Goal: Task Accomplishment & Management: Use online tool/utility

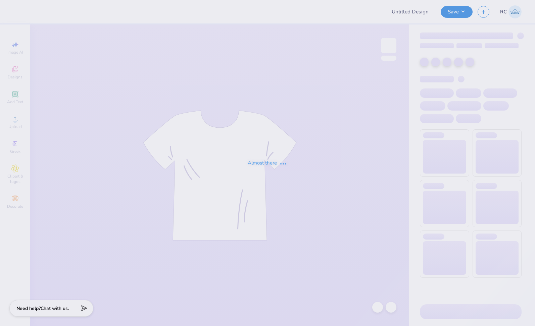
type input "Mr.AXO T-shirts F25"
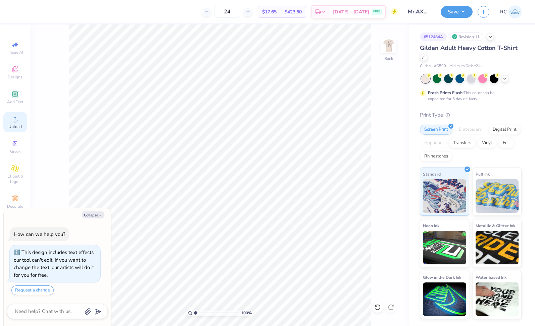
click at [19, 125] on span "Upload" at bounding box center [14, 126] width 13 height 5
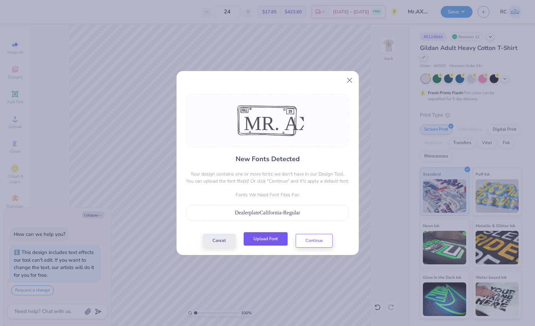
click at [262, 237] on button "Upload Font" at bounding box center [266, 239] width 44 height 14
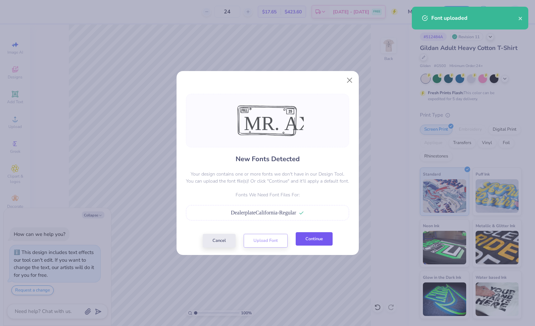
click at [312, 244] on button "Continue" at bounding box center [314, 239] width 37 height 14
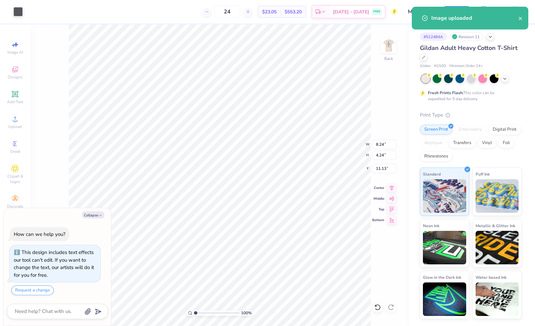
click at [291, 198] on div at bounding box center [267, 196] width 163 height 7
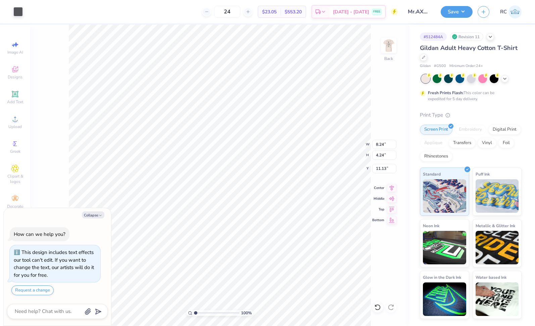
click at [133, 224] on div "New Fonts Detected Your design contains one or more fonts we don't have in our …" at bounding box center [267, 163] width 535 height 326
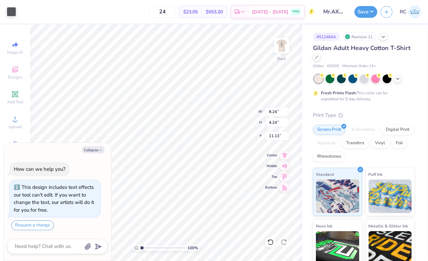
click at [91, 148] on div "New Fonts Detected Your design contains one or more fonts we don't have in our …" at bounding box center [214, 130] width 428 height 261
click at [91, 150] on div "New Fonts Detected Your design contains one or more fonts we don't have in our …" at bounding box center [214, 130] width 428 height 261
click at [186, 155] on div "New Fonts Detected Your design contains one or more fonts we don't have in our …" at bounding box center [213, 107] width 163 height 119
click at [187, 151] on p "Fonts We Need Font Files For:" at bounding box center [213, 149] width 163 height 7
click at [184, 150] on p "Fonts We Need Font Files For:" at bounding box center [213, 149] width 163 height 7
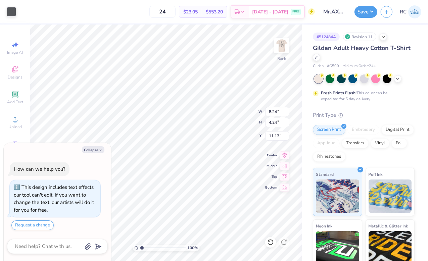
click at [184, 150] on p "Fonts We Need Font Files For:" at bounding box center [213, 149] width 163 height 7
click at [99, 151] on div "New Fonts Detected Your design contains one or more fonts we don't have in our …" at bounding box center [214, 130] width 428 height 261
click at [210, 175] on div "New Fonts Detected Your design contains one or more fonts we don't have in our …" at bounding box center [213, 121] width 167 height 146
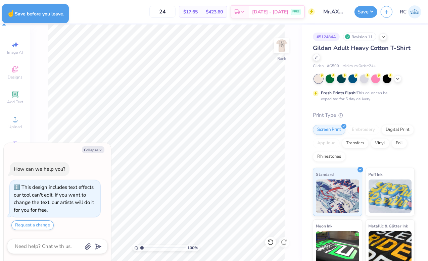
type textarea "x"
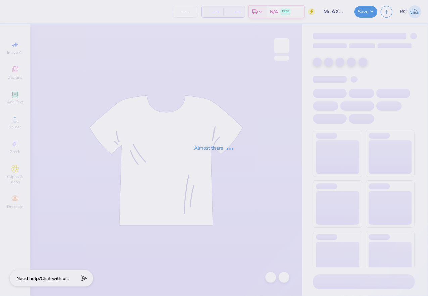
type input "Mr.AXO T-shirts F25"
type input "24"
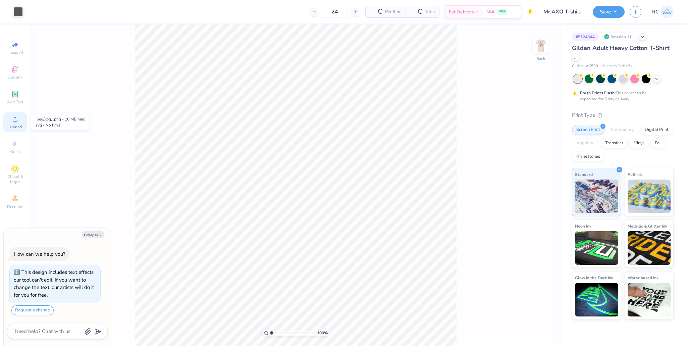
click at [16, 125] on span "Upload" at bounding box center [14, 126] width 13 height 5
click at [13, 124] on span "Upload" at bounding box center [14, 126] width 13 height 5
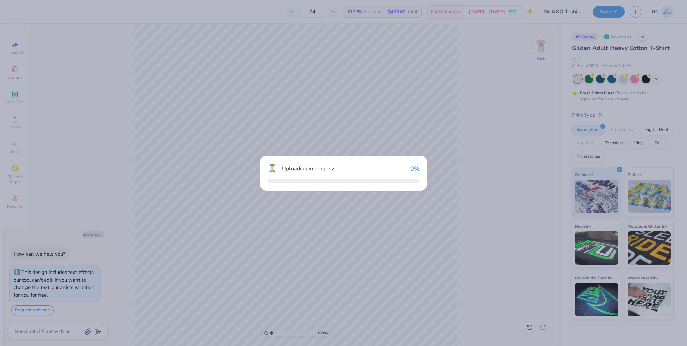
type textarea "x"
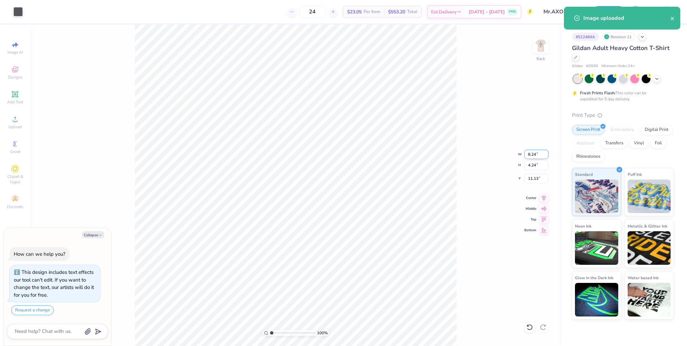
click at [427, 154] on input "8.24" at bounding box center [536, 154] width 24 height 9
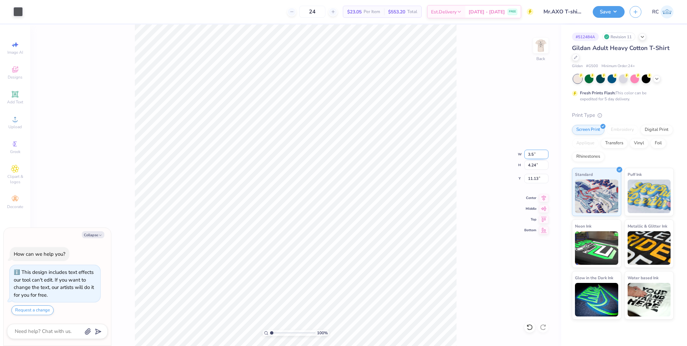
type input "3.5"
type textarea "x"
type input "3.50"
type input "1.80"
type input "3"
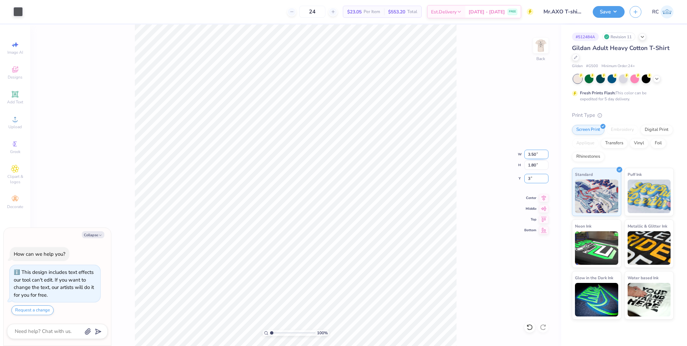
type textarea "x"
type input "3.00"
type textarea "x"
type input "1"
type textarea "x"
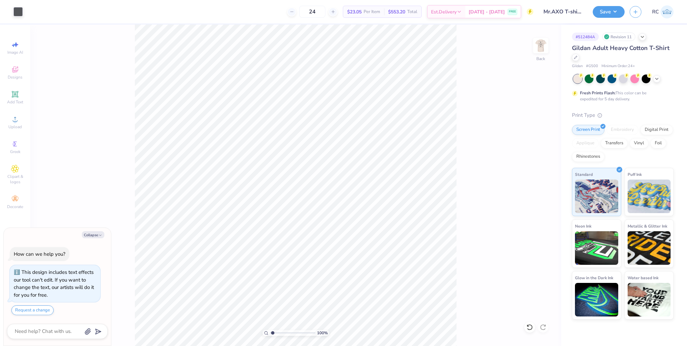
type input "1.37734826943384"
type textarea "x"
type input "1.37734826943384"
type textarea "x"
type input "1.37734826943384"
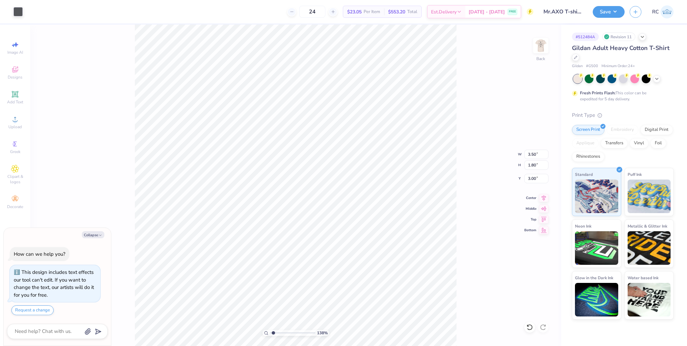
type textarea "x"
type input "1.37734826943384"
type textarea "x"
type input "1.37734826943384"
click at [427, 47] on img at bounding box center [540, 45] width 27 height 27
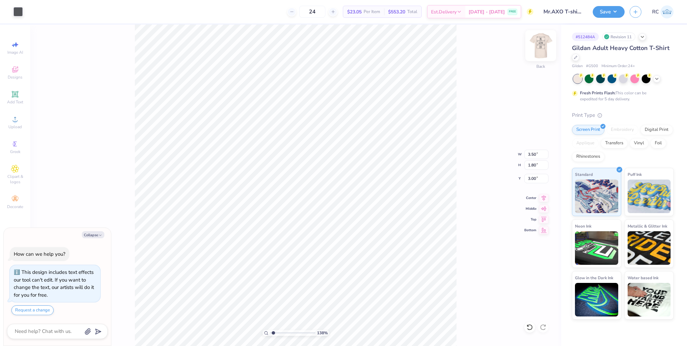
type textarea "x"
type input "1.37734826943384"
type textarea "x"
type input "1.37734826943384"
type textarea "x"
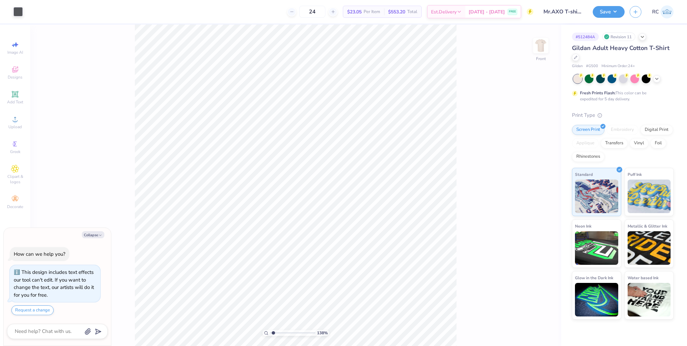
type input "1.37734826943384"
type textarea "x"
type input "1.37734826943384"
type textarea "x"
type input "1.37734826943384"
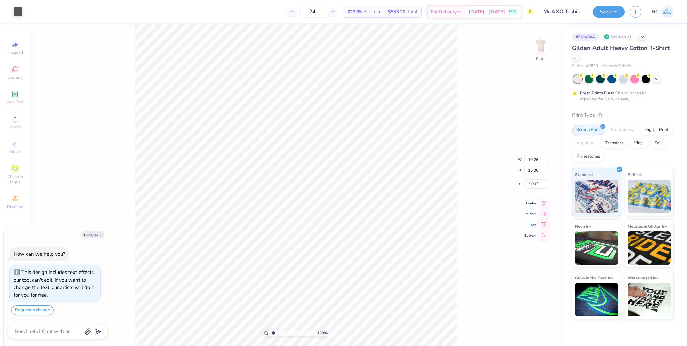
type textarea "x"
type input "1.37734826943384"
type textarea "x"
type input "1.37734826943384"
type textarea "x"
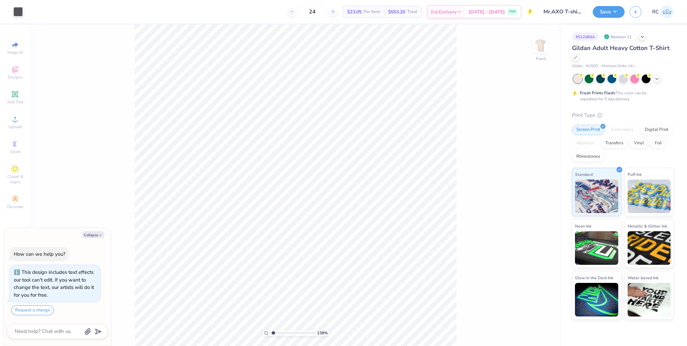
type input "1.37734826943384"
type textarea "x"
type input "1.37734826943384"
click at [20, 124] on span "Upload" at bounding box center [14, 126] width 13 height 5
type textarea "x"
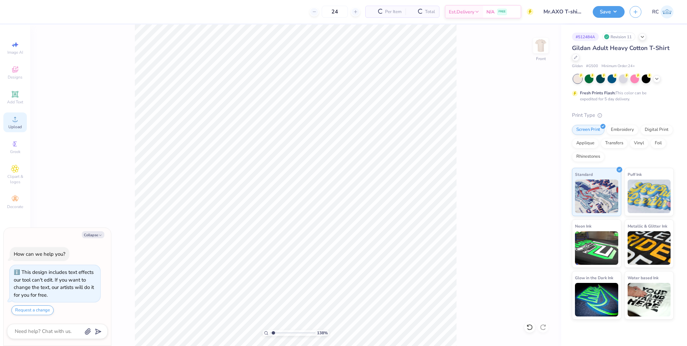
type input "1.37734826943384"
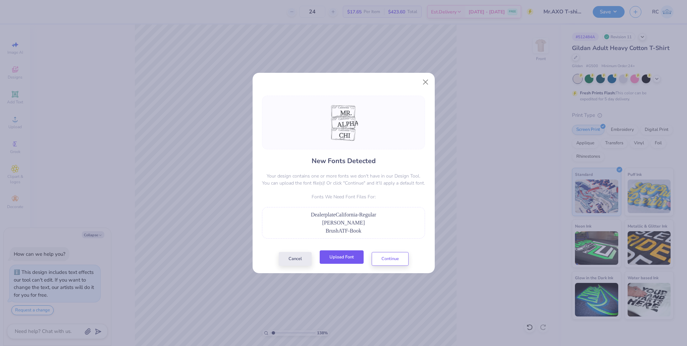
click at [352, 257] on button "Upload Font" at bounding box center [342, 257] width 44 height 14
type textarea "x"
type input "1.37734826943384"
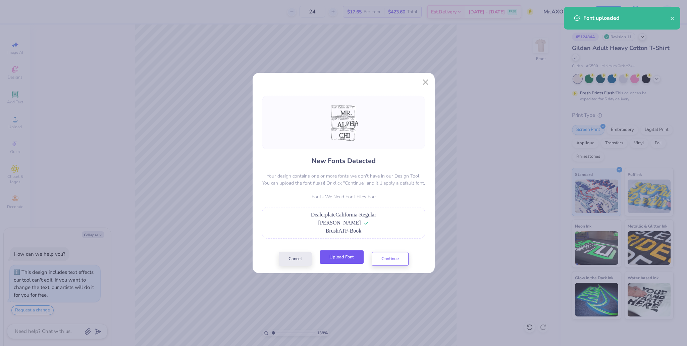
click at [346, 257] on button "Upload Font" at bounding box center [342, 257] width 44 height 14
type textarea "x"
type input "1.37734826943384"
type textarea "x"
type input "1.37734826943384"
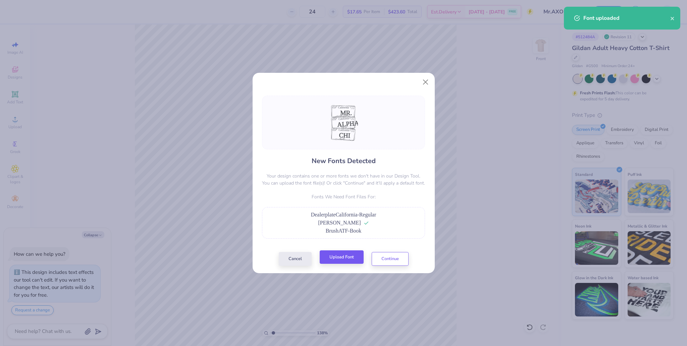
type textarea "x"
type input "1.37734826943384"
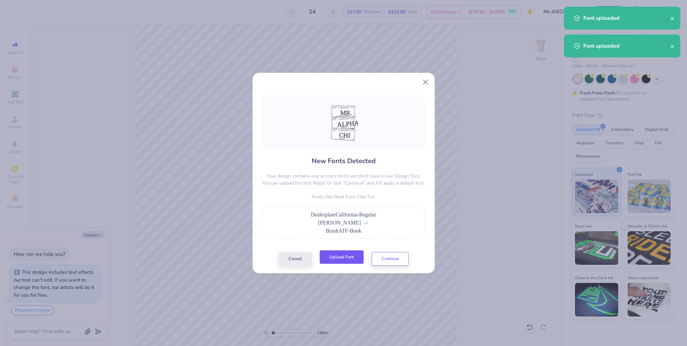
click at [334, 259] on button "Upload Font" at bounding box center [342, 257] width 44 height 14
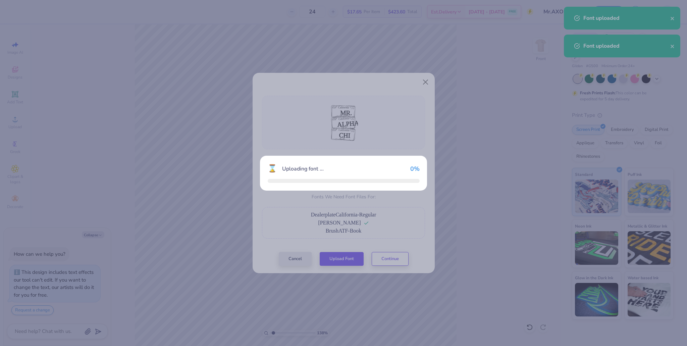
type textarea "x"
type input "1.37734826943384"
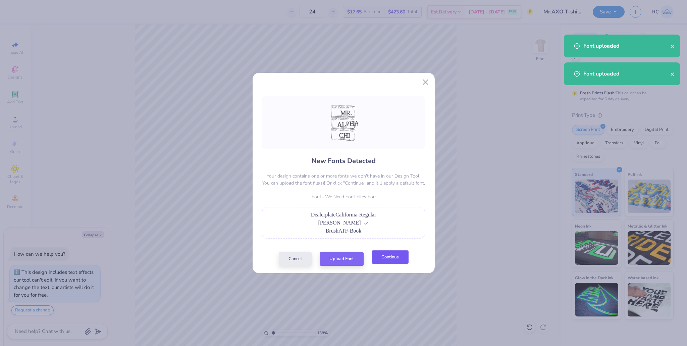
click at [399, 258] on button "Continue" at bounding box center [390, 257] width 37 height 14
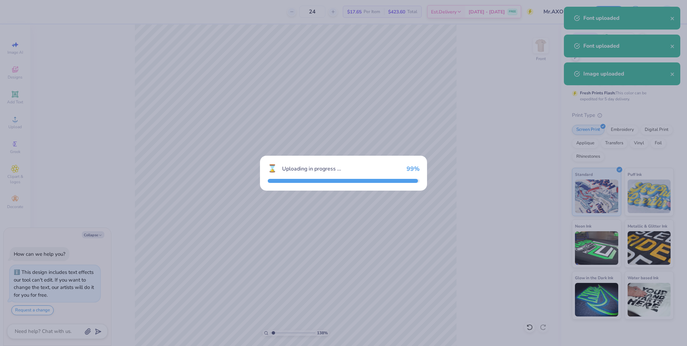
type textarea "x"
type input "1.37734826943384"
type textarea "x"
type input "1.37734826943384"
type textarea "x"
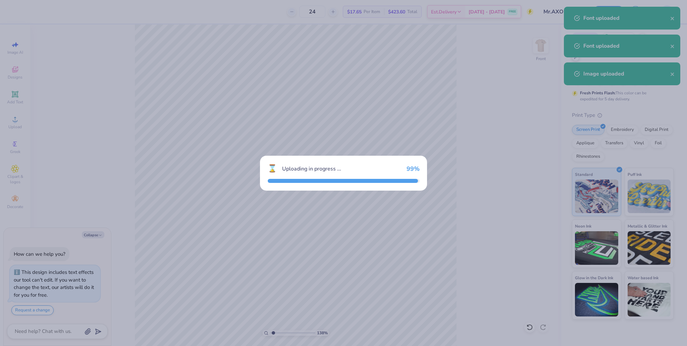
type input "1.37734826943384"
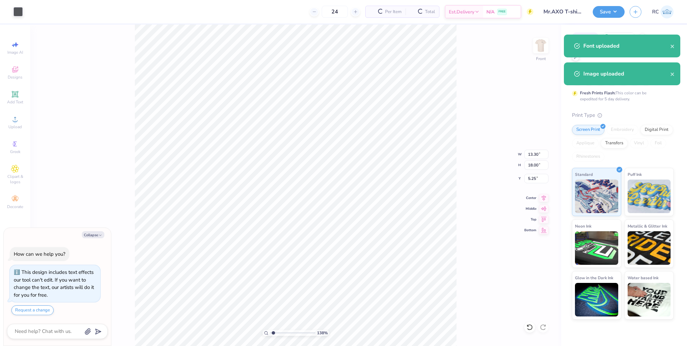
type textarea "x"
type input "1.37734826943384"
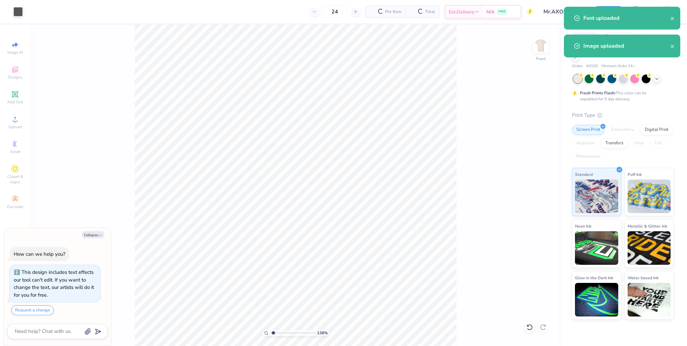
type textarea "x"
type input "1.37734826943384"
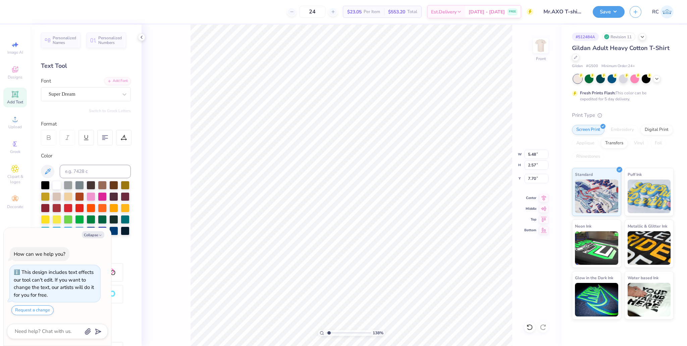
type textarea "x"
type input "1.37734826943384"
type input "6.32"
type input "0.99"
type input "5.80"
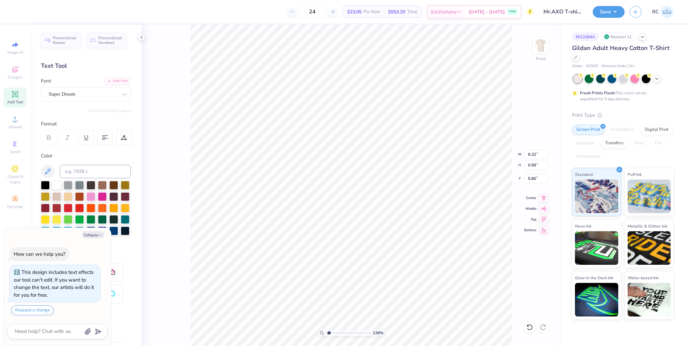
type textarea "x"
type input "1.37734826943384"
click at [77, 94] on div "Super Dream" at bounding box center [83, 94] width 70 height 10
type textarea "x"
type input "1.37734826943384"
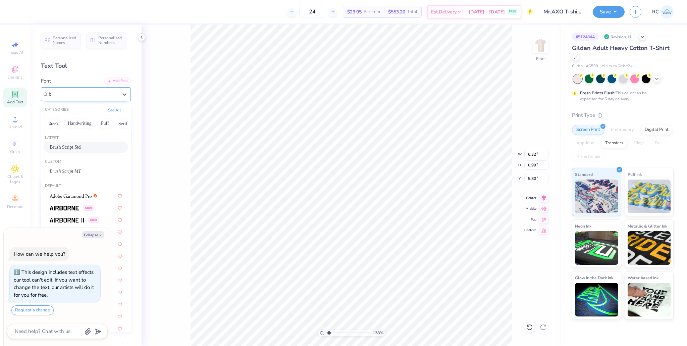
type input "br"
type textarea "x"
click at [74, 145] on span "Brush Script Std" at bounding box center [65, 147] width 31 height 7
type input "br"
type textarea "x"
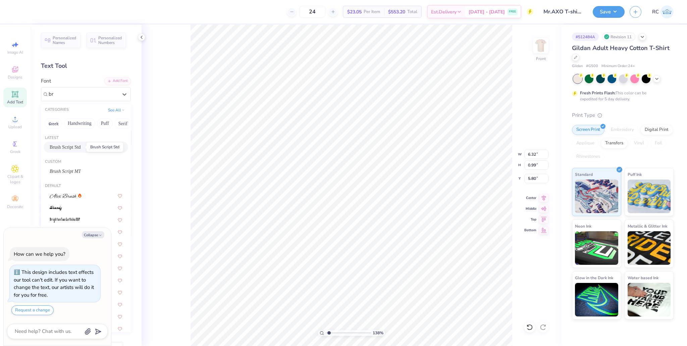
type input "1.37734826943384"
type input "5.55"
type input "1.29"
type input "5.74"
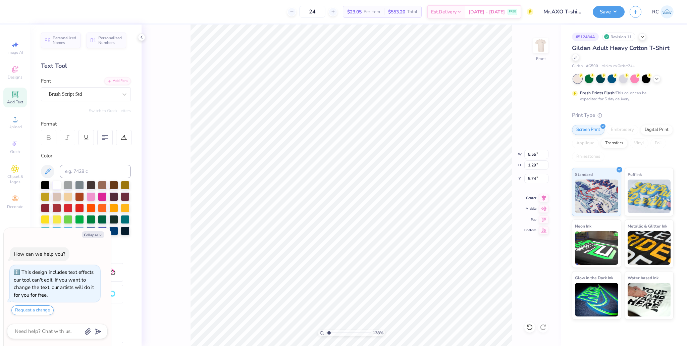
type textarea "x"
type input "1.37734826943384"
type textarea "x"
type input "1.37734826943384"
click at [76, 95] on div "Brush Script Std" at bounding box center [83, 94] width 70 height 10
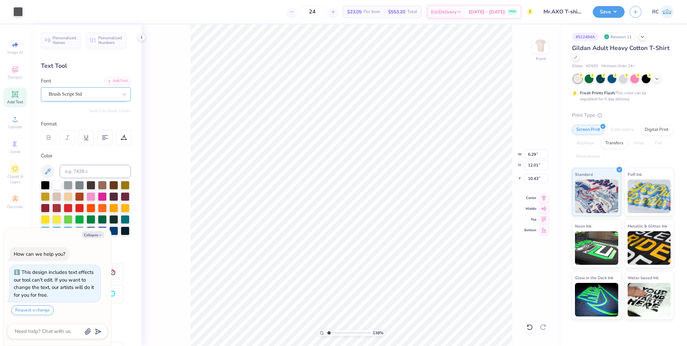
type textarea "x"
type input "1.37734826943384"
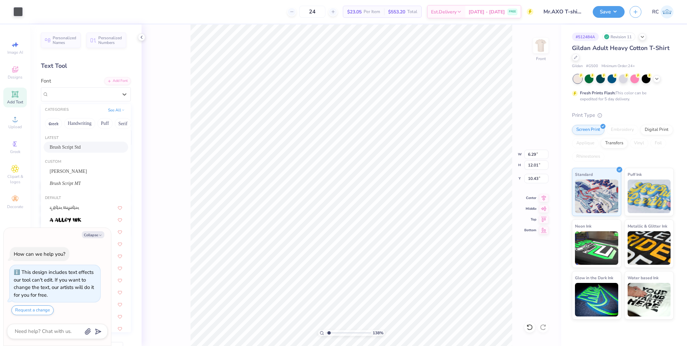
click at [71, 147] on span "Brush Script Std" at bounding box center [65, 147] width 31 height 7
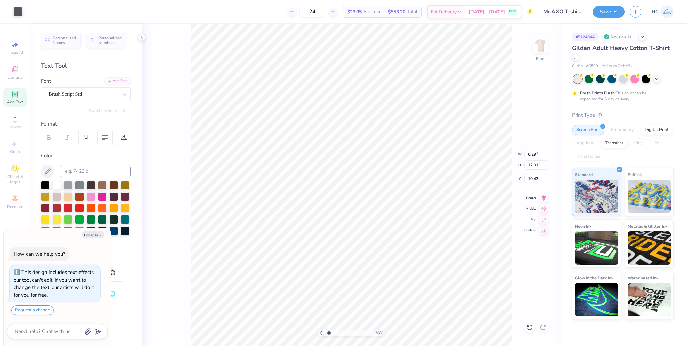
type textarea "x"
type input "1.37734826943384"
click at [183, 185] on div "138 % Front W 6.29 6.29 " H 12.01 12.01 " Y 10.43 10.43 " Center Middle Top Bot…" at bounding box center [352, 184] width 420 height 321
type textarea "x"
type input "1.37734826943384"
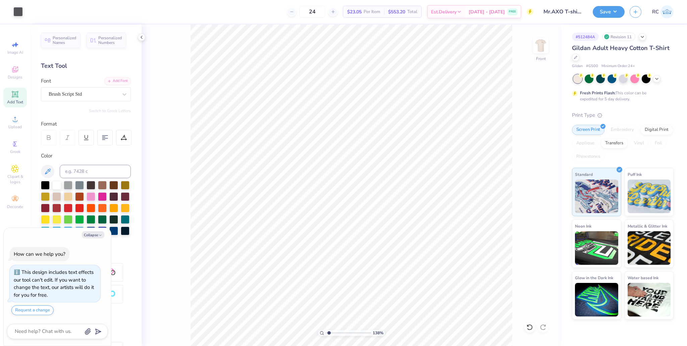
type textarea "x"
type input "1.37734826943384"
type textarea "x"
type input "1.37734826943384"
type textarea "x"
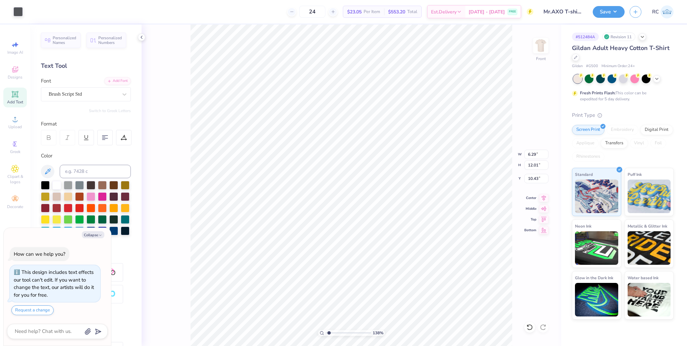
type input "1.37734826943384"
type textarea "x"
type input "1.37734826943384"
type textarea "x"
type input "1.37734826943384"
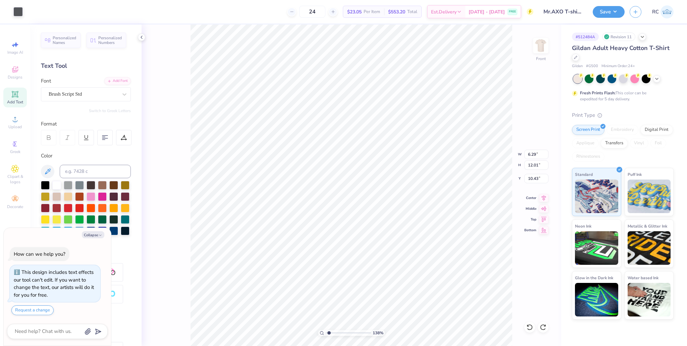
type input "6.32"
type input "1.38"
type input "11.30"
type textarea "x"
type input "1.37734826943384"
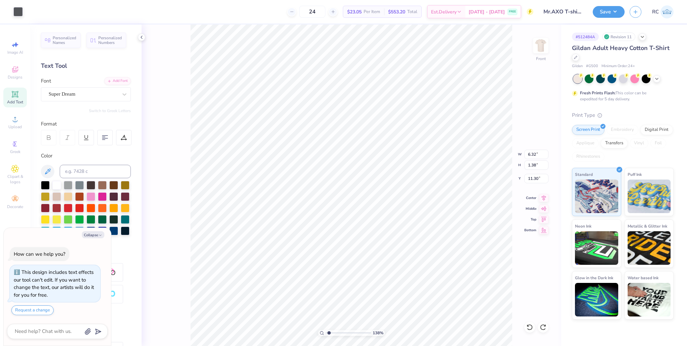
type textarea "x"
type input "1.37734826943384"
click at [66, 94] on div "Super Dream" at bounding box center [83, 94] width 70 height 10
type textarea "x"
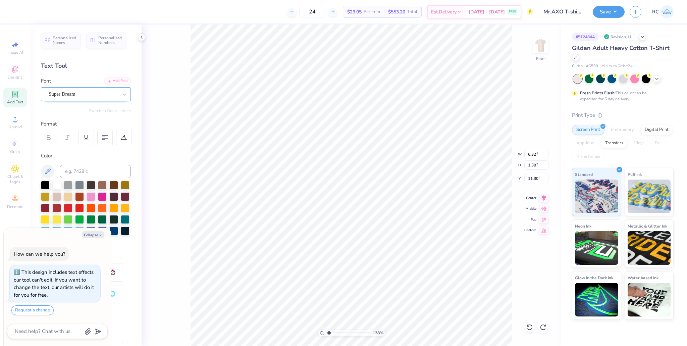
type input "1.37734826943384"
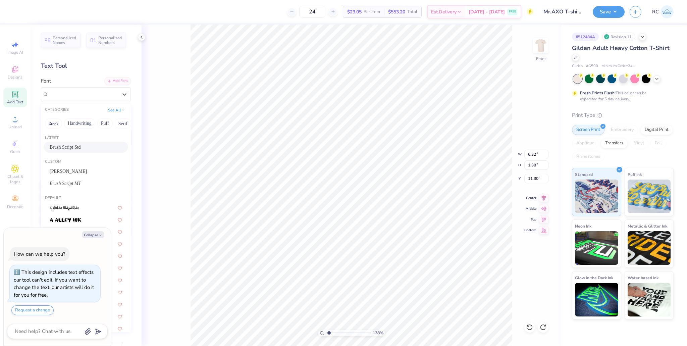
click at [67, 148] on span "Brush Script Std" at bounding box center [65, 147] width 31 height 7
type textarea "x"
type input "1.37734826943384"
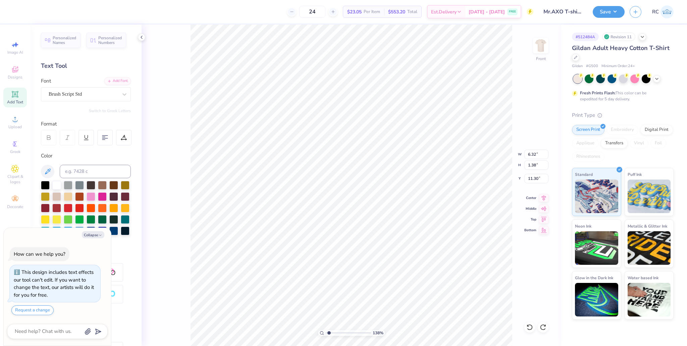
scroll to position [4, 2]
type textarea "x"
type input "1.37734826943384"
type input "6.29"
type input "12.01"
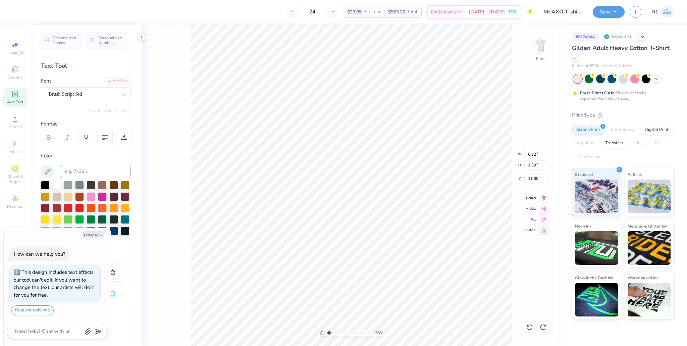
type input "10.43"
type textarea "x"
type input "1.37734826943384"
type input "6.30"
type input "1.19"
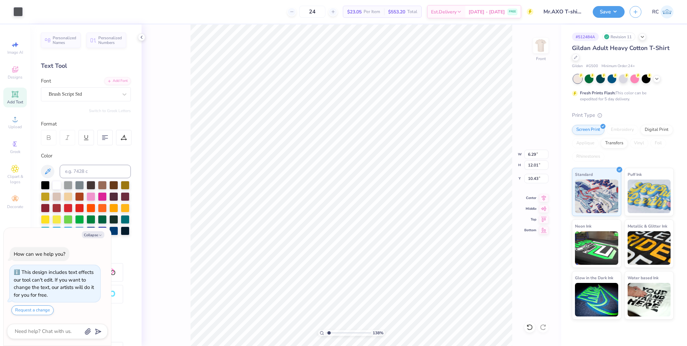
type input "17.29"
click at [80, 93] on div "Super Dream" at bounding box center [83, 94] width 70 height 10
type textarea "x"
type input "1.37734826943384"
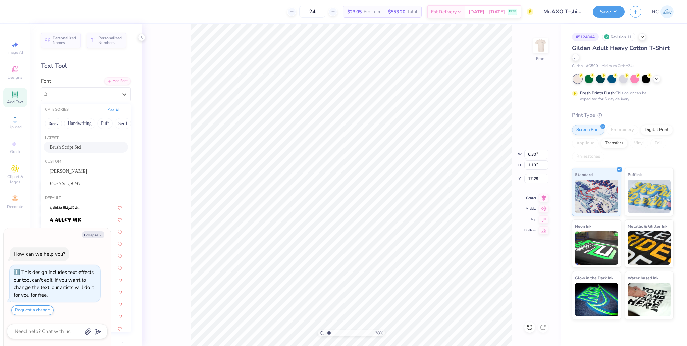
click at [73, 145] on span "Brush Script Std" at bounding box center [65, 147] width 31 height 7
type textarea "x"
type input "1.37734826943384"
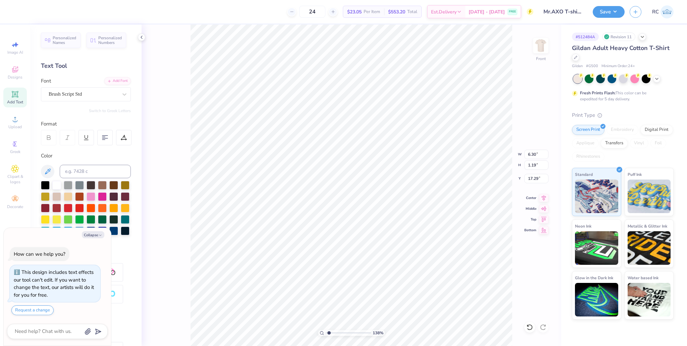
type textarea "x"
type input "1.37734826943384"
type input "5.55"
type input "1.34"
type input "17.27"
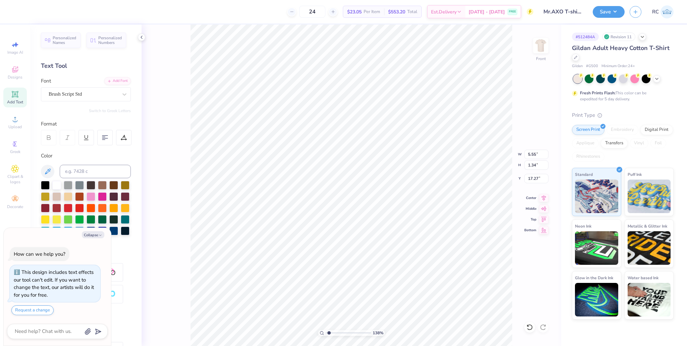
type textarea "x"
type input "1.37734826943384"
type input "6.29"
type input "12.01"
type input "10.43"
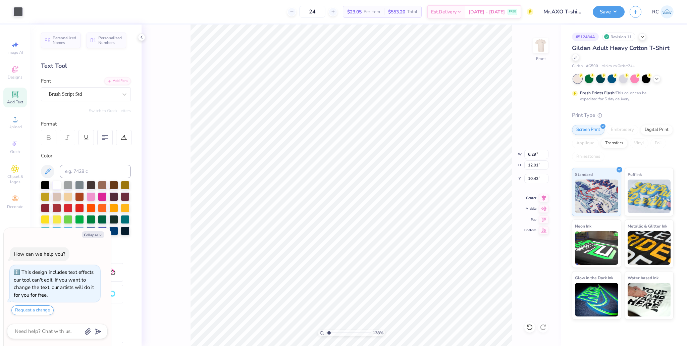
type textarea "x"
type input "1.37734826943384"
type textarea "x"
type input "1.37734826943384"
type textarea "x"
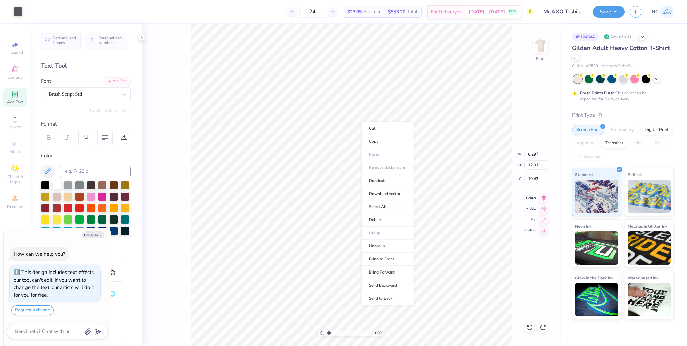
type input "1"
click at [288, 241] on li "Send to Back" at bounding box center [287, 243] width 53 height 13
click at [182, 99] on div "100 % Front W 6.29 6.29 " H 12.01 12.01 " Y 10.43 10.43 " Center Middle Top Bot…" at bounding box center [352, 184] width 420 height 321
type textarea "x"
type input "1.27140181116129"
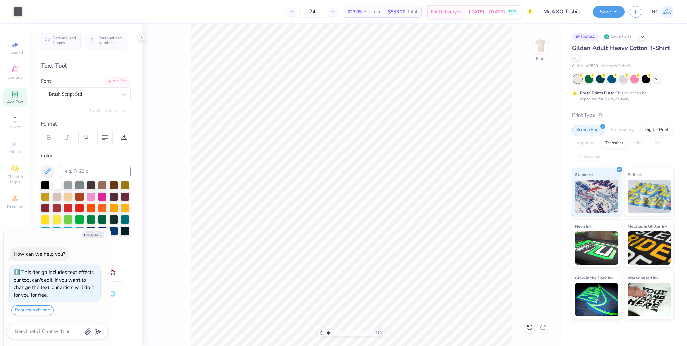
type textarea "x"
type input "1.49212329151837"
type textarea "x"
type input "1.49212329151837"
type textarea "x"
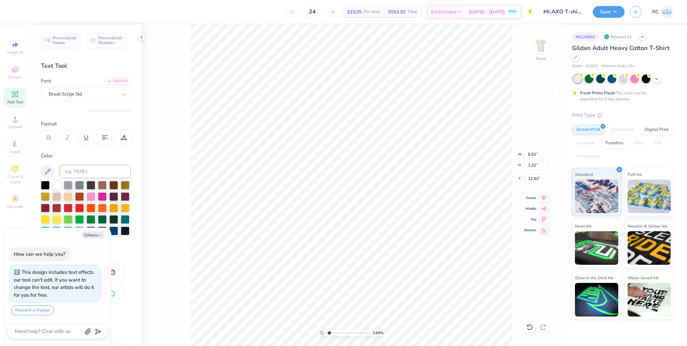
type input "1.49212329151837"
type textarea "x"
type input "1.49212329151837"
type input "11.67"
type input "5.55"
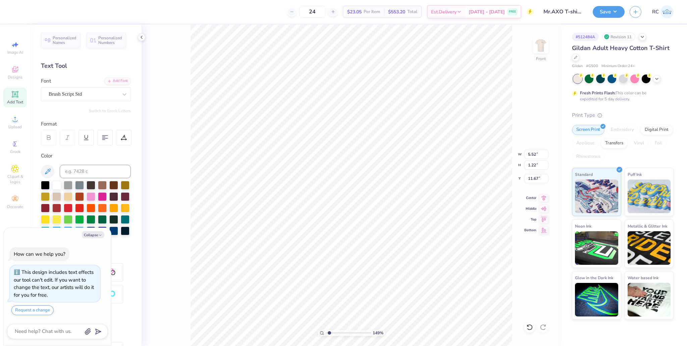
type input "1.34"
type input "17.27"
type textarea "x"
type input "1.49212329151837"
type textarea "x"
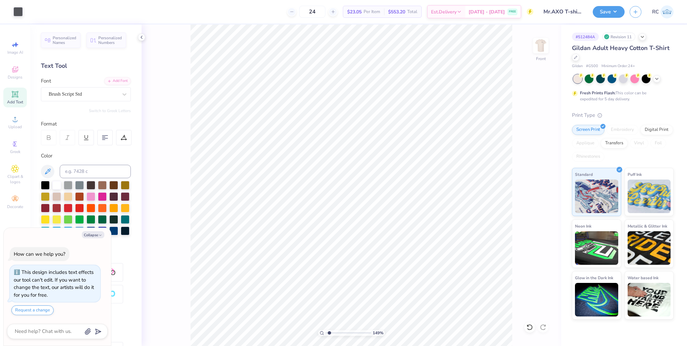
type input "1.49212329151837"
type textarea "x"
type input "1.49212329151837"
type textarea "x"
type input "1.49212329151837"
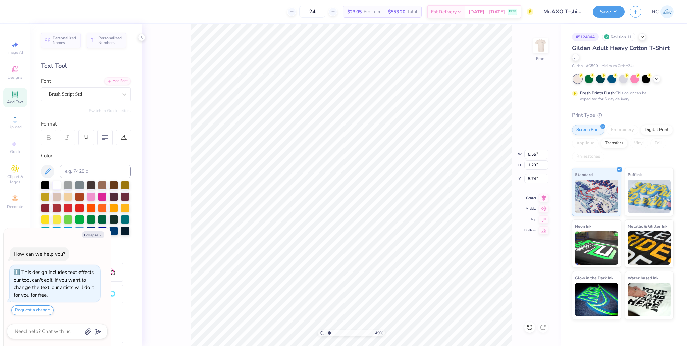
type textarea "x"
type input "1.49212329151837"
type textarea "x"
type input "1.49212329151837"
type input "5.83"
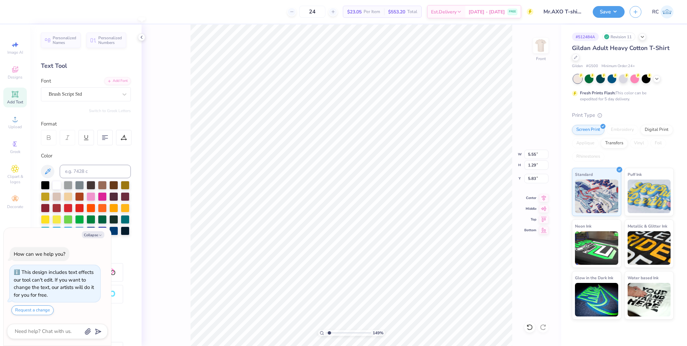
type input "1.49212329151837"
type textarea "x"
type input "1.49212329151837"
type textarea "x"
type input "1.49212329151837"
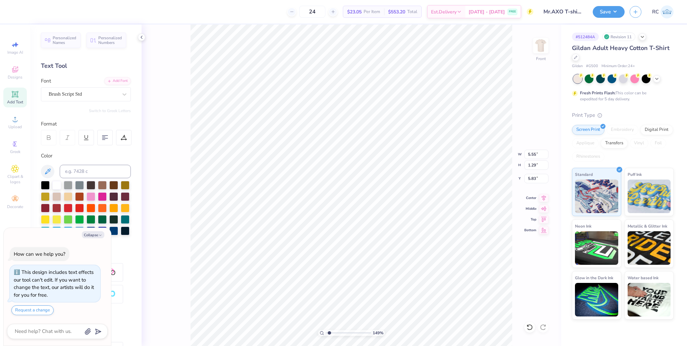
type textarea "x"
type input "1.49212329151837"
type input "5.52"
type input "1.22"
type input "11.67"
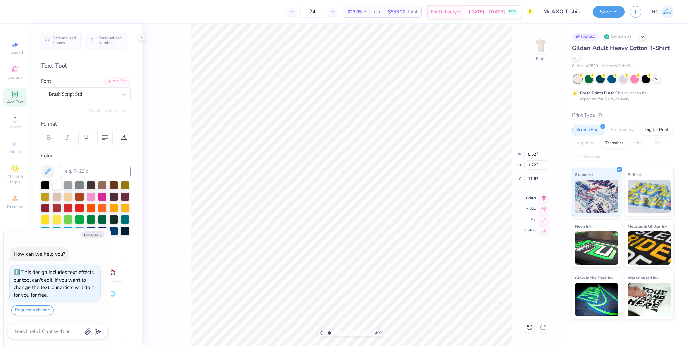
type textarea "x"
type input "1.49212329151837"
type textarea "x"
type input "2.411961443737"
type textarea "x"
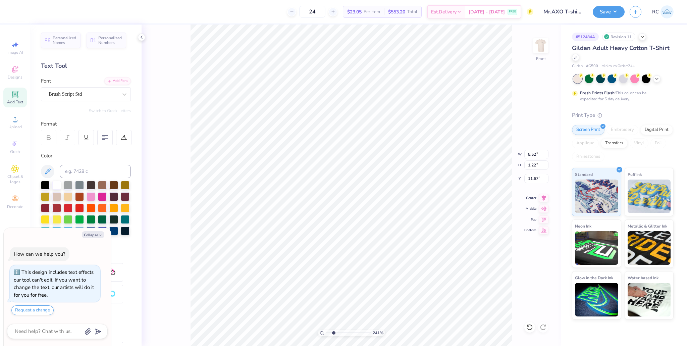
type input "11.58"
type textarea "x"
type input "5.55"
type input "1.34"
type input "17.27"
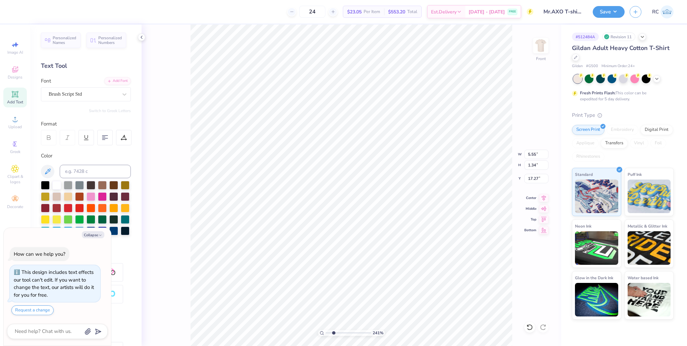
type textarea "x"
type input "17.22"
type textarea "x"
type input "5.63"
type input "2.72"
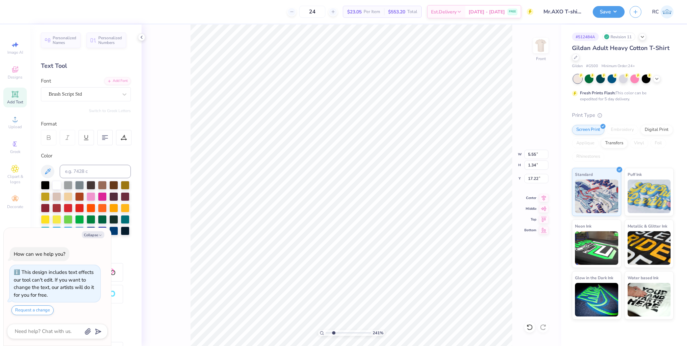
type input "19.10"
click at [113, 95] on div "Super Dream" at bounding box center [83, 94] width 70 height 10
type textarea "x"
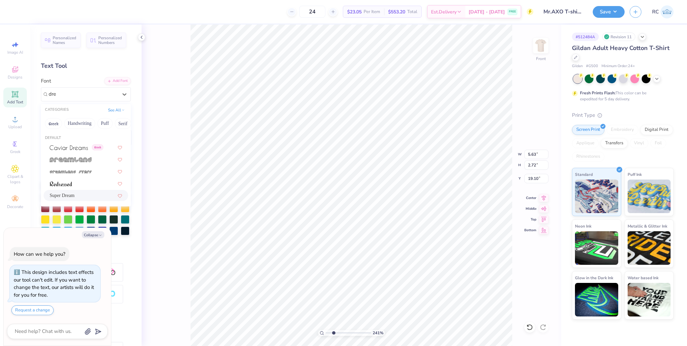
type input "dre"
type textarea "x"
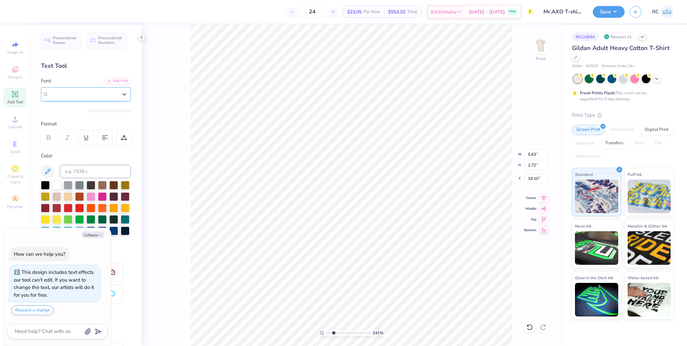
type textarea "x"
type input "dealer"
click at [120, 79] on div "Add Font" at bounding box center [117, 80] width 26 height 8
click at [94, 95] on div "Super Dream" at bounding box center [83, 94] width 70 height 10
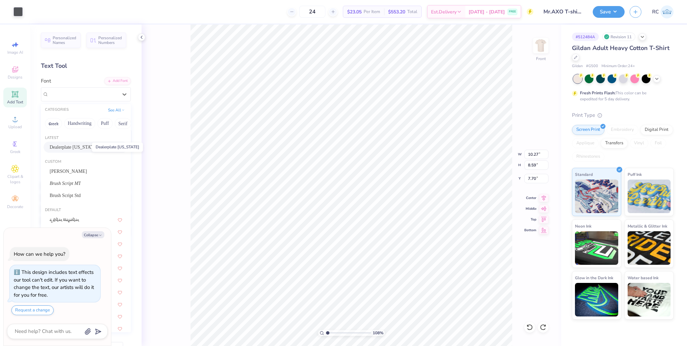
click at [72, 149] on span "Dealerplate California" at bounding box center [74, 147] width 48 height 7
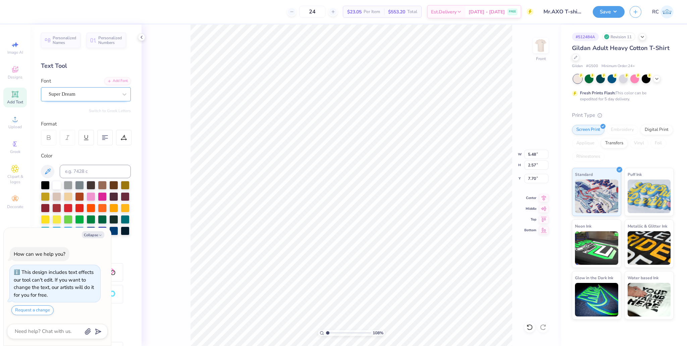
click at [66, 94] on div "Super Dream" at bounding box center [83, 94] width 70 height 10
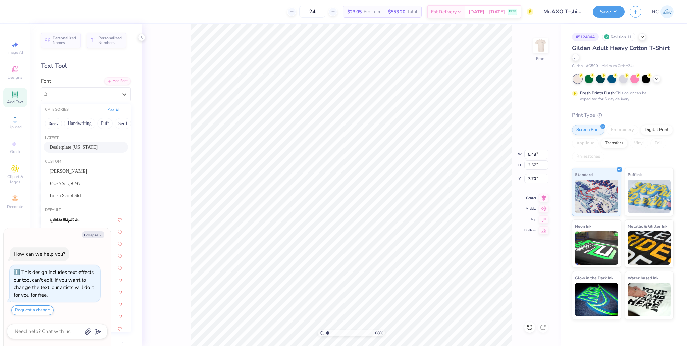
click at [66, 146] on span "Dealerplate California" at bounding box center [74, 147] width 48 height 7
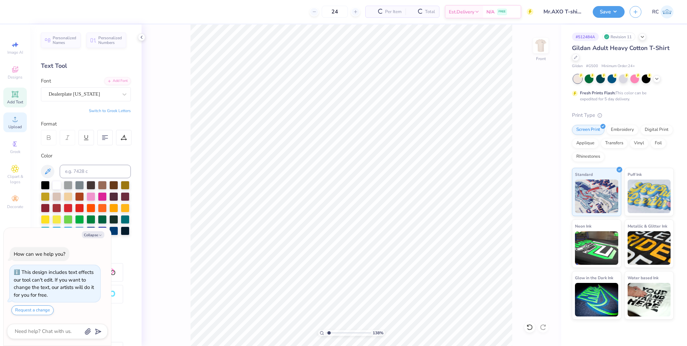
click at [16, 128] on span "Upload" at bounding box center [14, 126] width 13 height 5
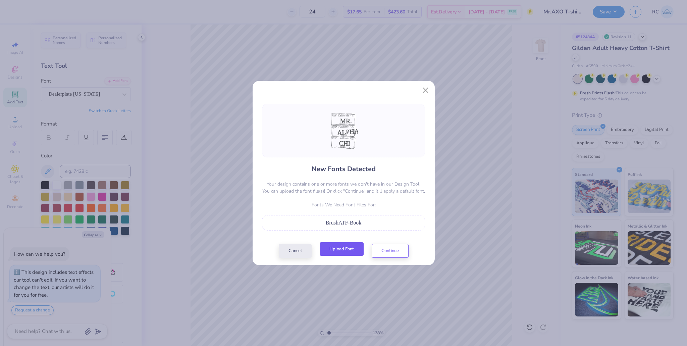
click at [347, 252] on button "Upload Font" at bounding box center [342, 249] width 44 height 14
click at [387, 252] on button "Continue" at bounding box center [390, 249] width 37 height 14
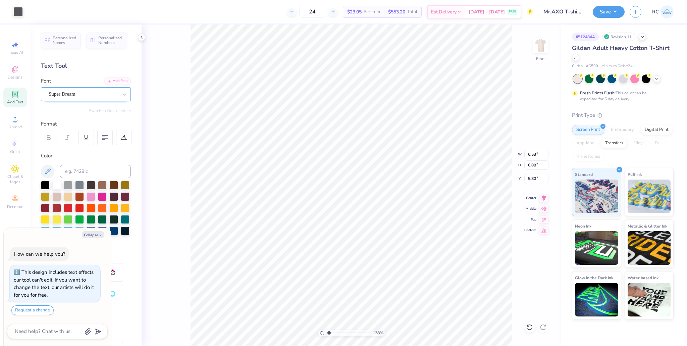
click at [80, 94] on div "Super Dream" at bounding box center [83, 94] width 70 height 10
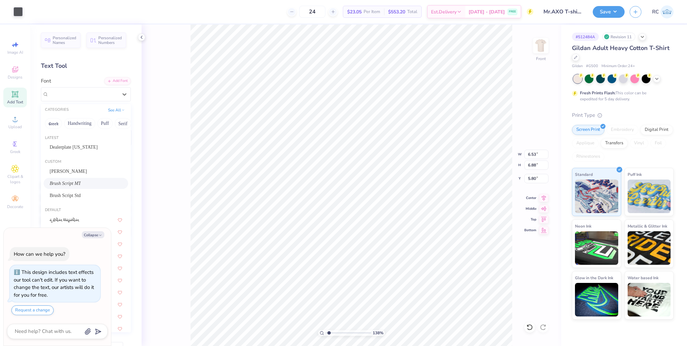
click at [71, 186] on span "Brush Script MT" at bounding box center [65, 183] width 31 height 7
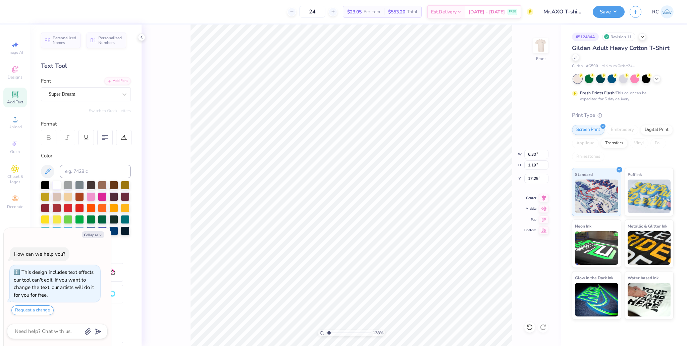
click at [76, 98] on div at bounding box center [83, 94] width 69 height 9
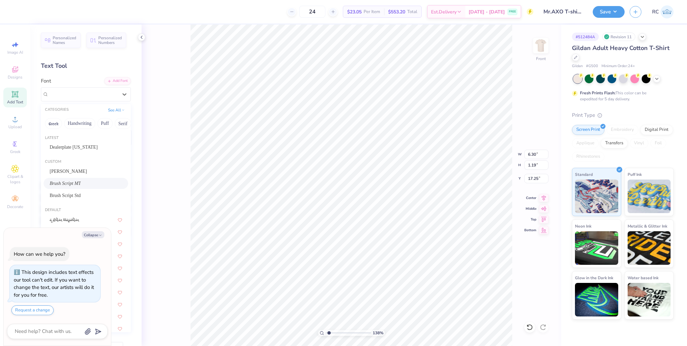
click at [72, 182] on span "Brush Script MT" at bounding box center [65, 183] width 31 height 7
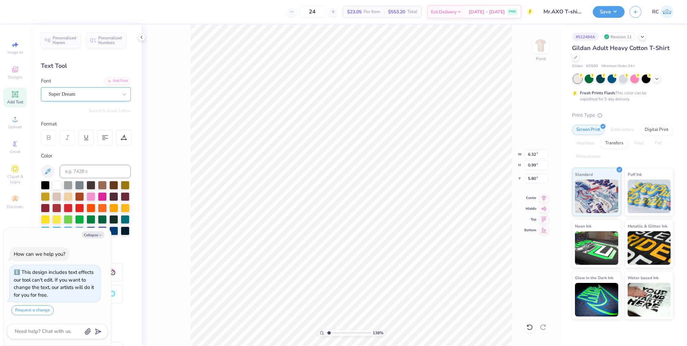
click at [73, 97] on div "Super Dream" at bounding box center [83, 94] width 70 height 10
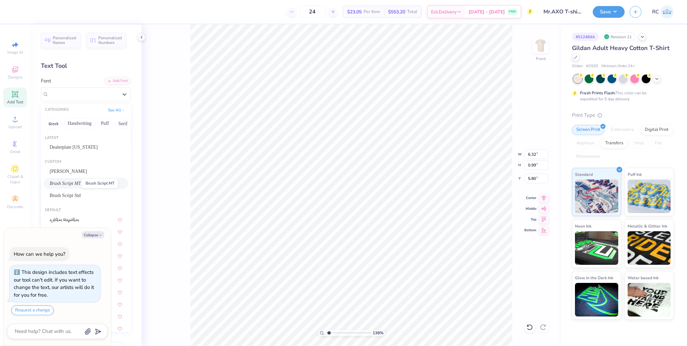
click at [66, 182] on span "Brush Script MT" at bounding box center [65, 183] width 31 height 7
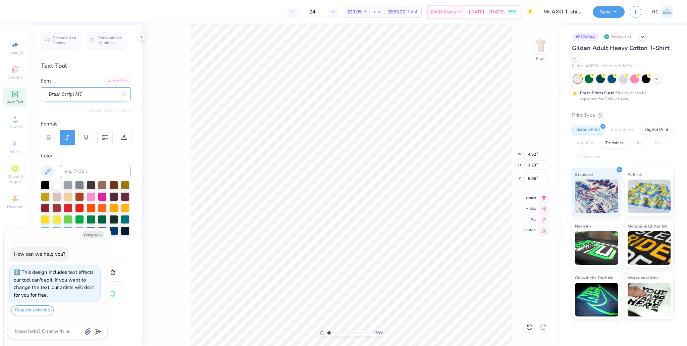
click at [90, 97] on div "Brush Script MT" at bounding box center [83, 94] width 70 height 10
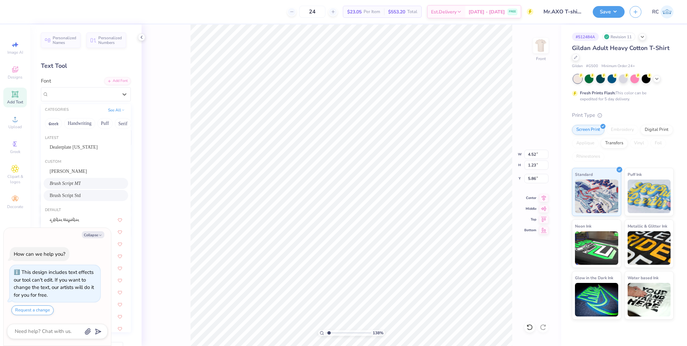
click at [75, 193] on span "Brush Script Std" at bounding box center [65, 195] width 31 height 7
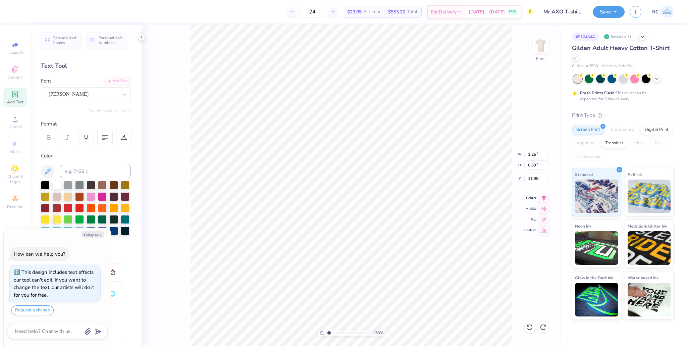
scroll to position [4, 1]
click at [184, 106] on div "138 % Front W 1.26 1.26 " H 0.69 0.69 " Y 11.95 11.95 " Center Middle Top Bottom" at bounding box center [352, 184] width 420 height 321
click at [427, 164] on input "18.00" at bounding box center [536, 164] width 24 height 9
click at [427, 181] on input "6.75" at bounding box center [536, 178] width 24 height 9
click at [427, 46] on img at bounding box center [540, 45] width 27 height 27
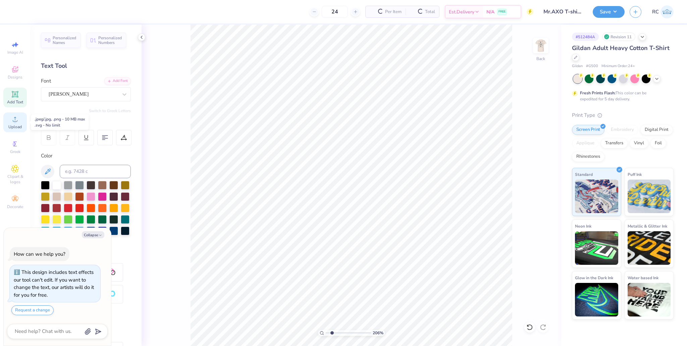
click at [16, 123] on div "Upload" at bounding box center [14, 122] width 23 height 20
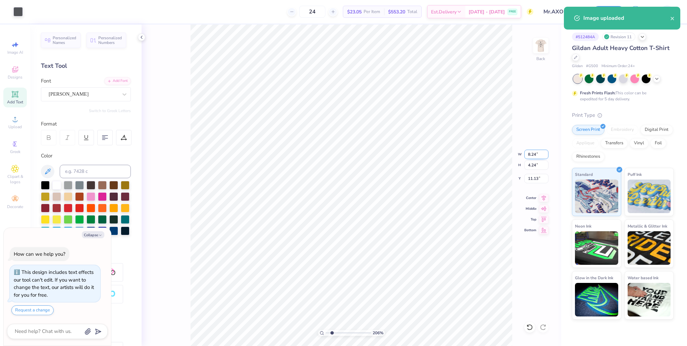
click at [427, 156] on input "8.24" at bounding box center [536, 154] width 24 height 9
click at [427, 178] on input "12.35" at bounding box center [536, 178] width 24 height 9
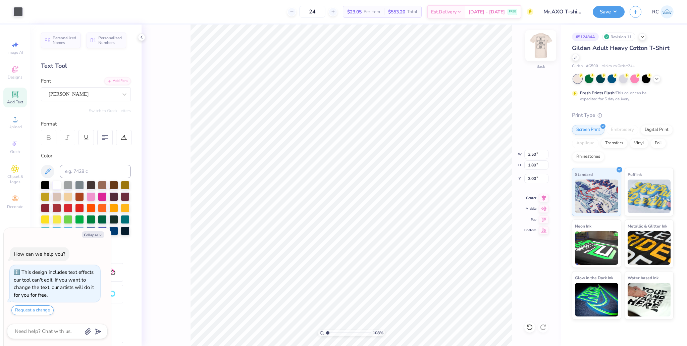
click at [427, 43] on img at bounding box center [540, 45] width 27 height 27
click at [101, 234] on icon "button" at bounding box center [100, 235] width 4 height 4
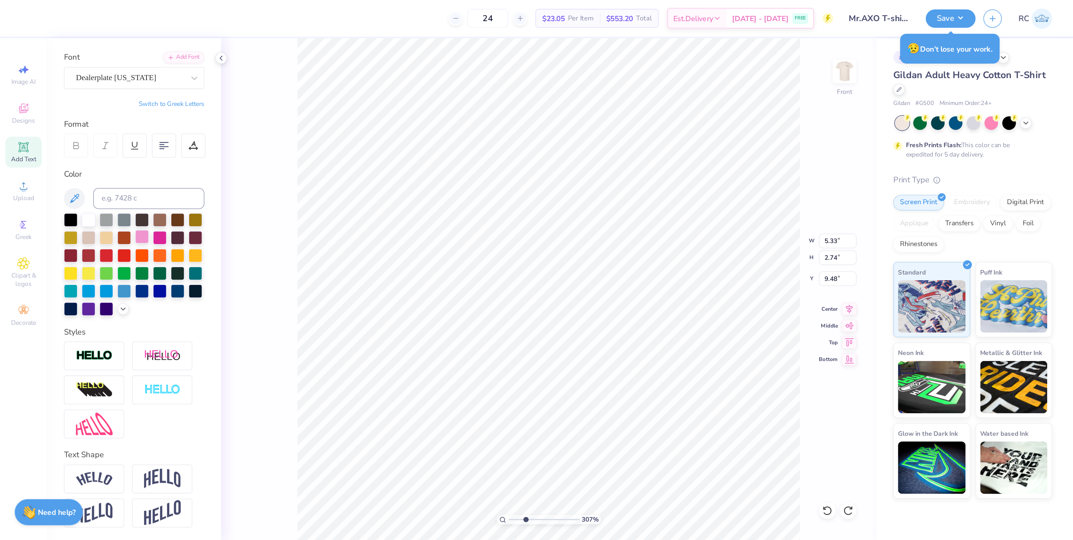
scroll to position [55, 0]
click at [140, 38] on icon at bounding box center [141, 37] width 5 height 5
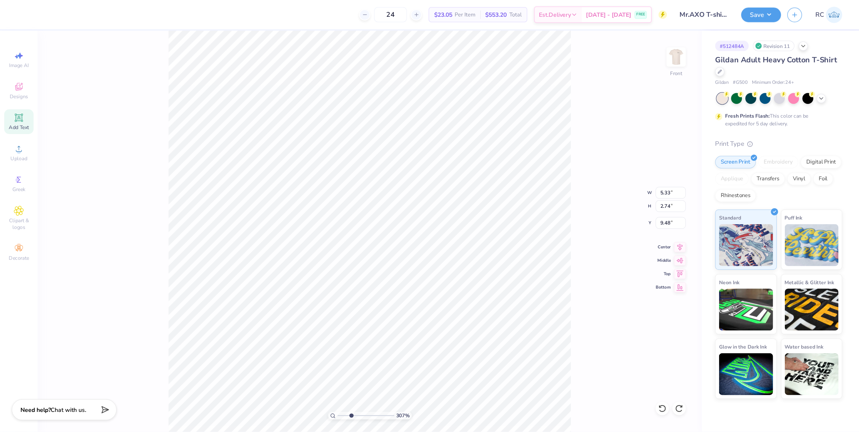
scroll to position [0, 0]
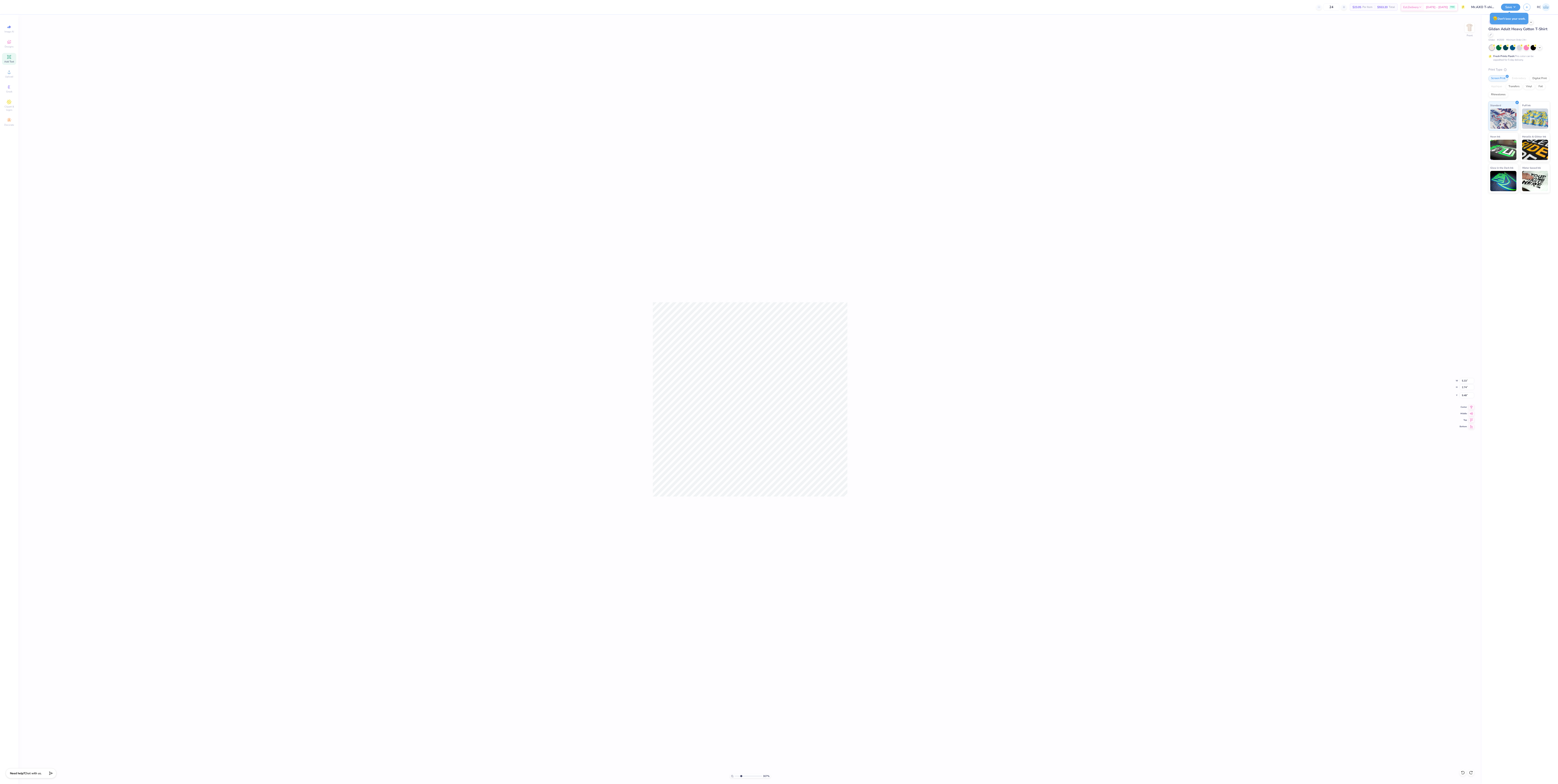
click at [258, 158] on div "307 % Front W 5.33 5.33 " H 2.74 2.74 " Y 9.48 9.48 " Center Middle Top Bottom" at bounding box center [750, 399] width 1464 height 769
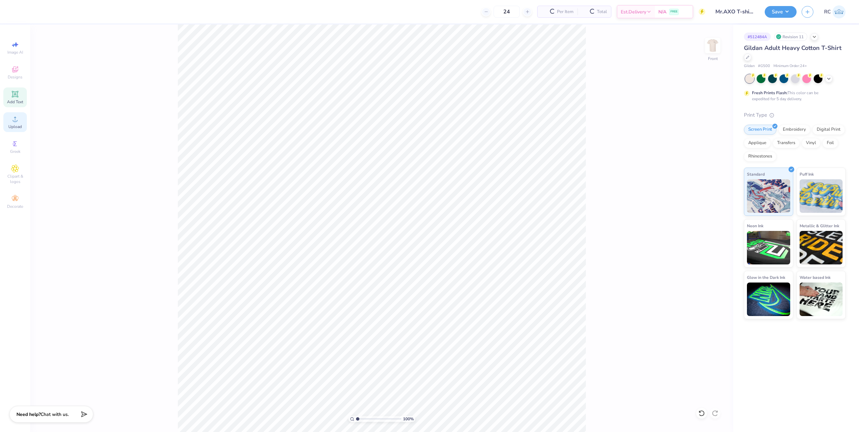
click at [12, 118] on icon at bounding box center [15, 119] width 8 height 8
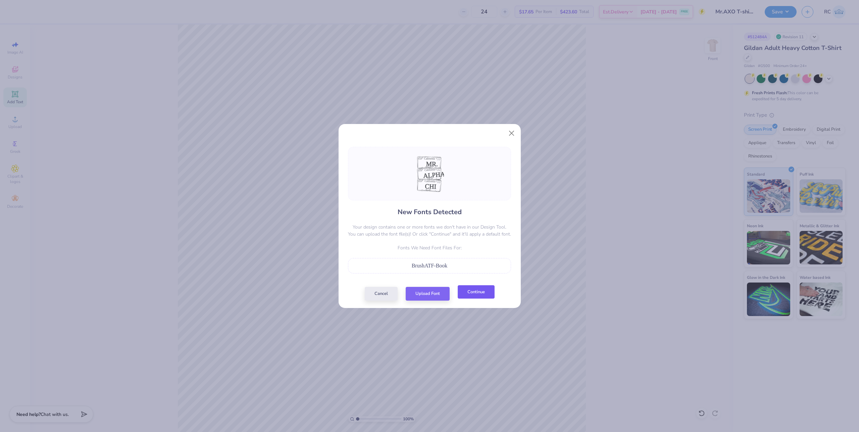
click at [427, 261] on button "Continue" at bounding box center [476, 292] width 37 height 14
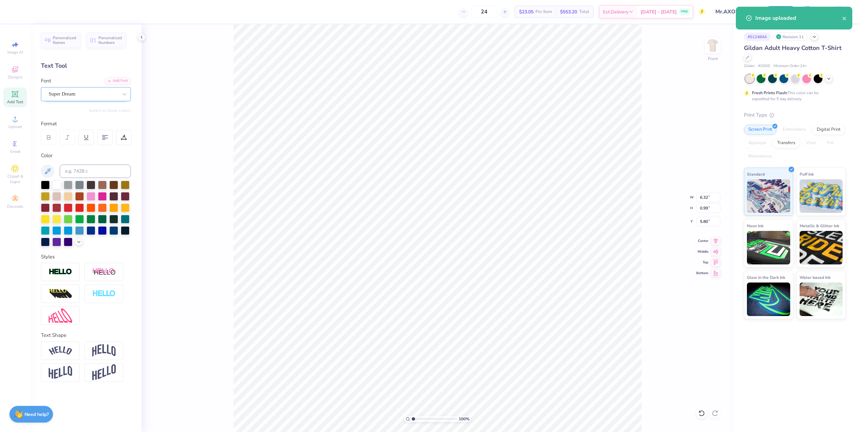
click at [87, 94] on div "Super Dream" at bounding box center [83, 94] width 70 height 10
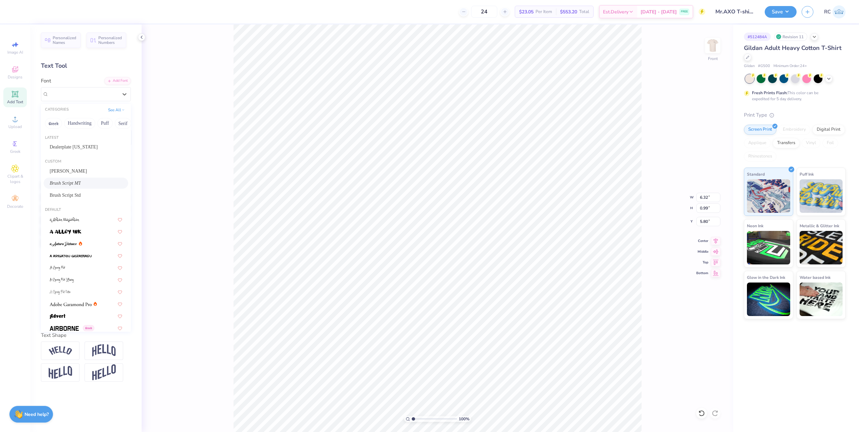
click at [79, 181] on div "Brush Script MT" at bounding box center [86, 183] width 72 height 7
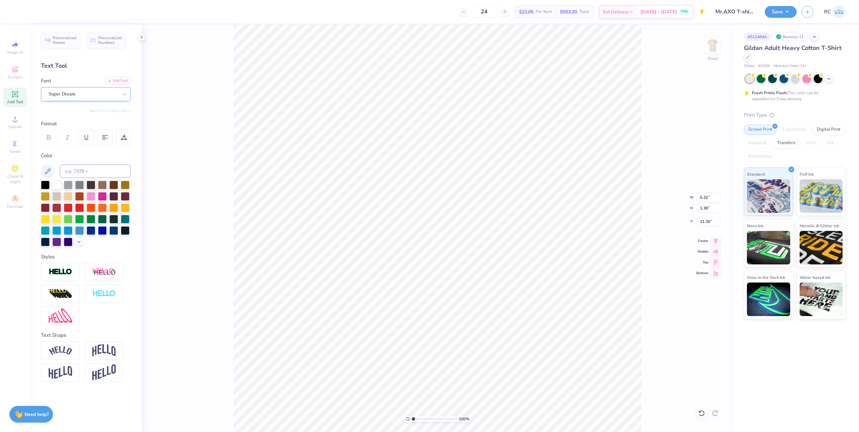
click at [92, 93] on div "Super Dream" at bounding box center [83, 94] width 70 height 10
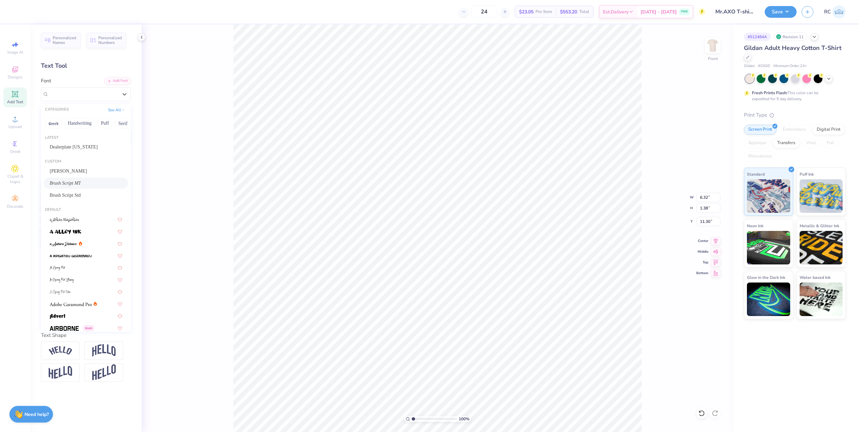
click at [77, 186] on span "Brush Script MT" at bounding box center [65, 183] width 31 height 7
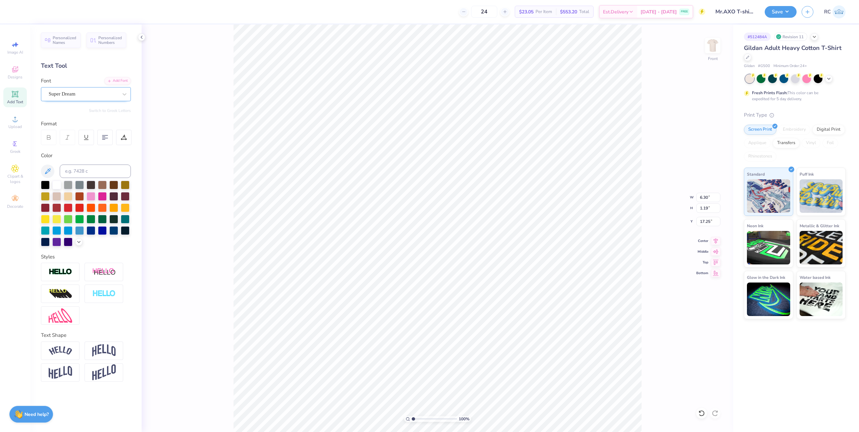
click at [95, 99] on div "Super Dream" at bounding box center [83, 94] width 70 height 10
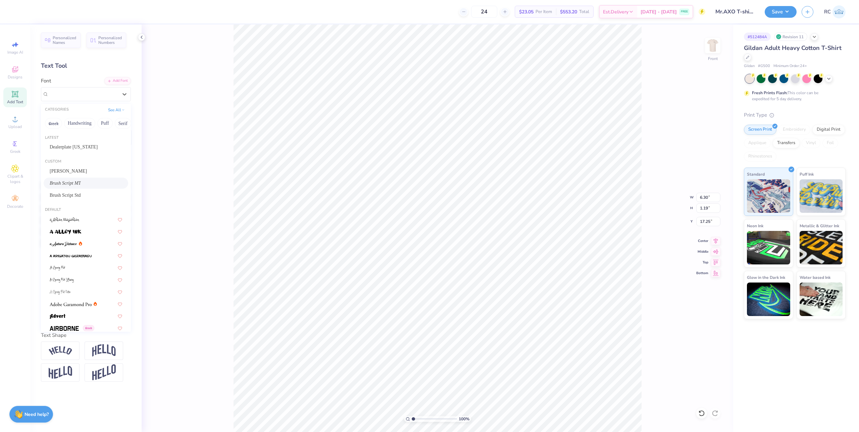
click at [78, 182] on div "Brush Script MT" at bounding box center [86, 183] width 72 height 7
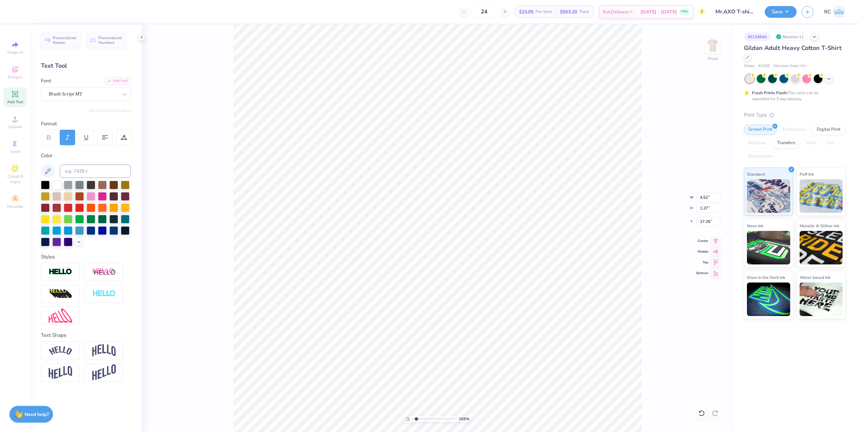
click at [427, 241] on div "165 % Front W 4.52 4.52 " H 1.27 1.27 " Y 17.26 17.26 " Center Middle Top Bottom" at bounding box center [437, 228] width 591 height 408
click at [427, 199] on input "12.31" at bounding box center [708, 197] width 24 height 9
click at [427, 47] on img at bounding box center [712, 45] width 27 height 27
click at [427, 14] on button "Save" at bounding box center [780, 11] width 32 height 12
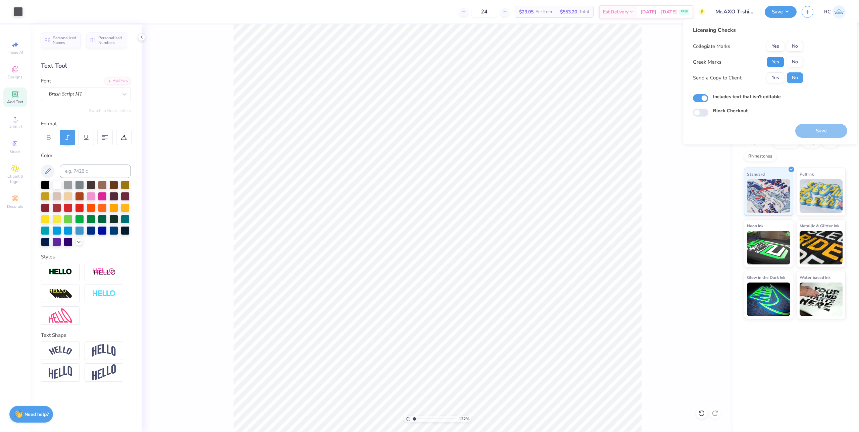
click at [427, 64] on button "Yes" at bounding box center [774, 62] width 17 height 11
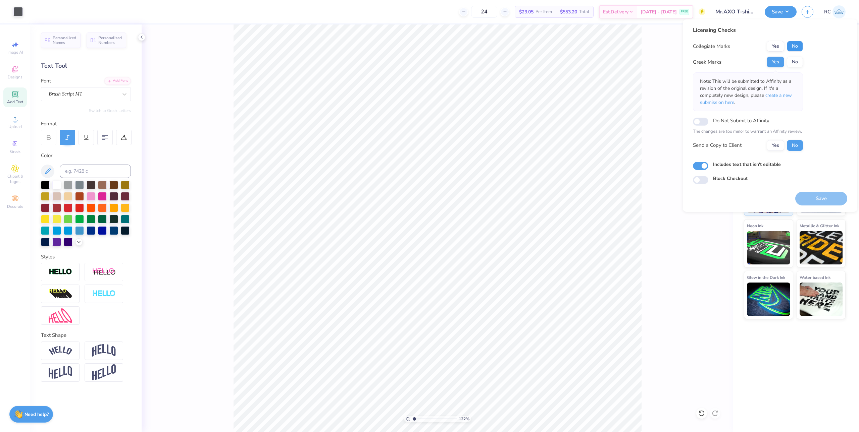
click at [427, 50] on button "No" at bounding box center [795, 46] width 16 height 11
click at [427, 146] on button "Yes" at bounding box center [774, 145] width 17 height 11
click at [427, 202] on button "Save" at bounding box center [821, 199] width 52 height 14
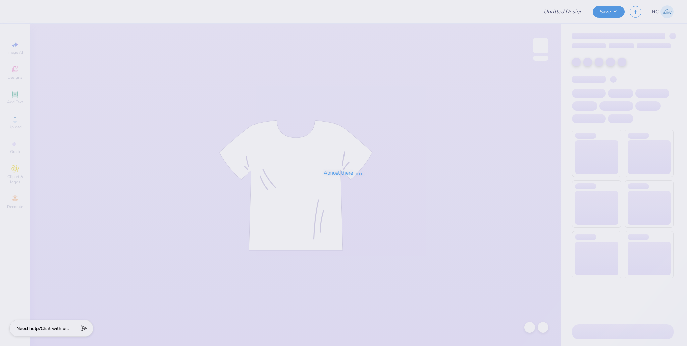
type input "Dad Tee"
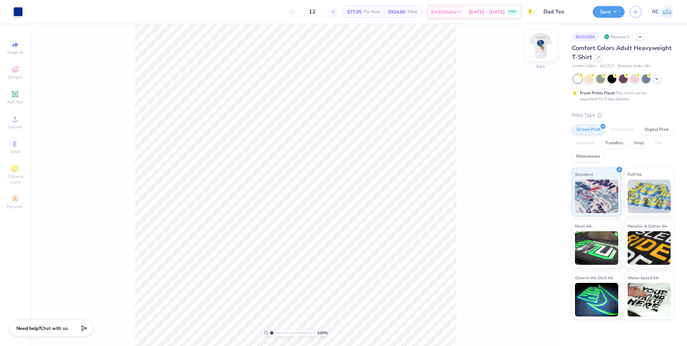
click at [542, 48] on img at bounding box center [540, 45] width 27 height 27
type input "2.411961443737"
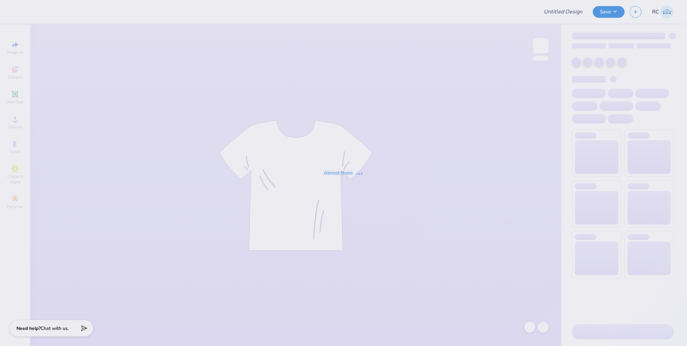
type input "Fairmont Austin Hats!"
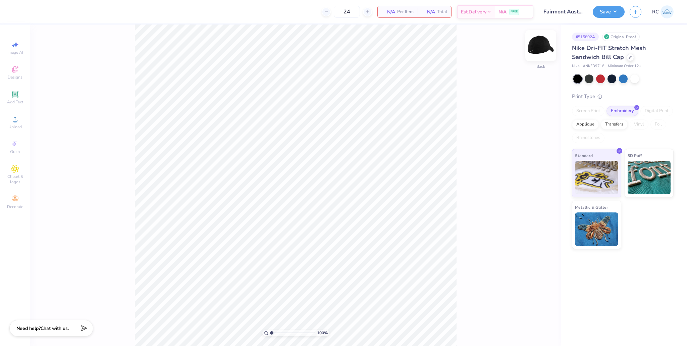
click at [541, 47] on img at bounding box center [540, 45] width 27 height 27
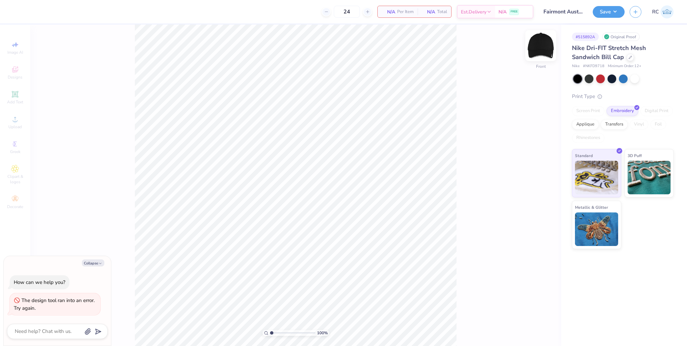
click at [544, 45] on img at bounding box center [540, 45] width 27 height 27
click at [546, 40] on img at bounding box center [540, 45] width 27 height 27
type textarea "x"
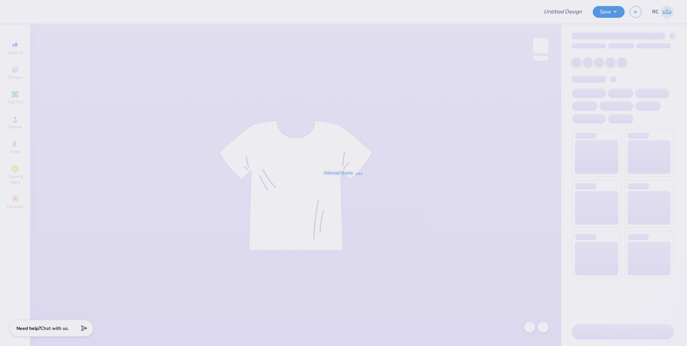
type input "Fairmont Austin Hats!"
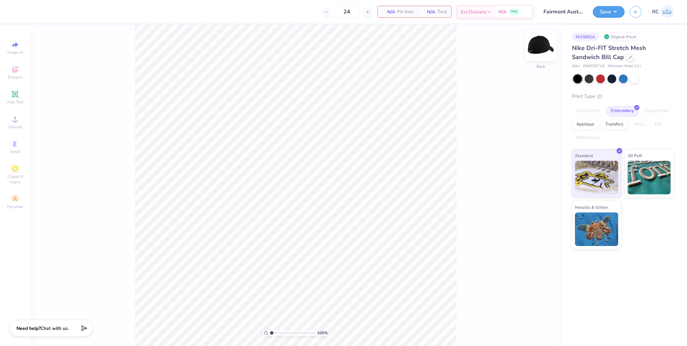
click at [539, 45] on img at bounding box center [540, 45] width 27 height 27
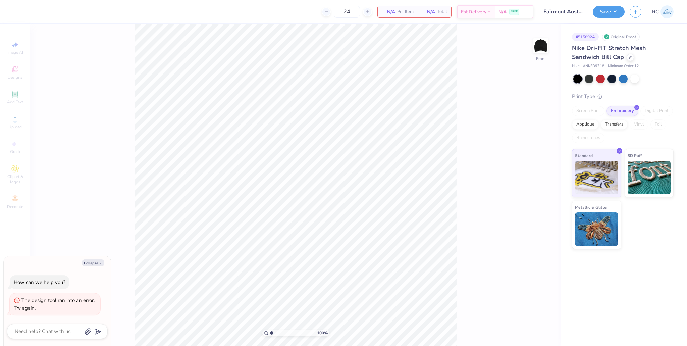
type textarea "x"
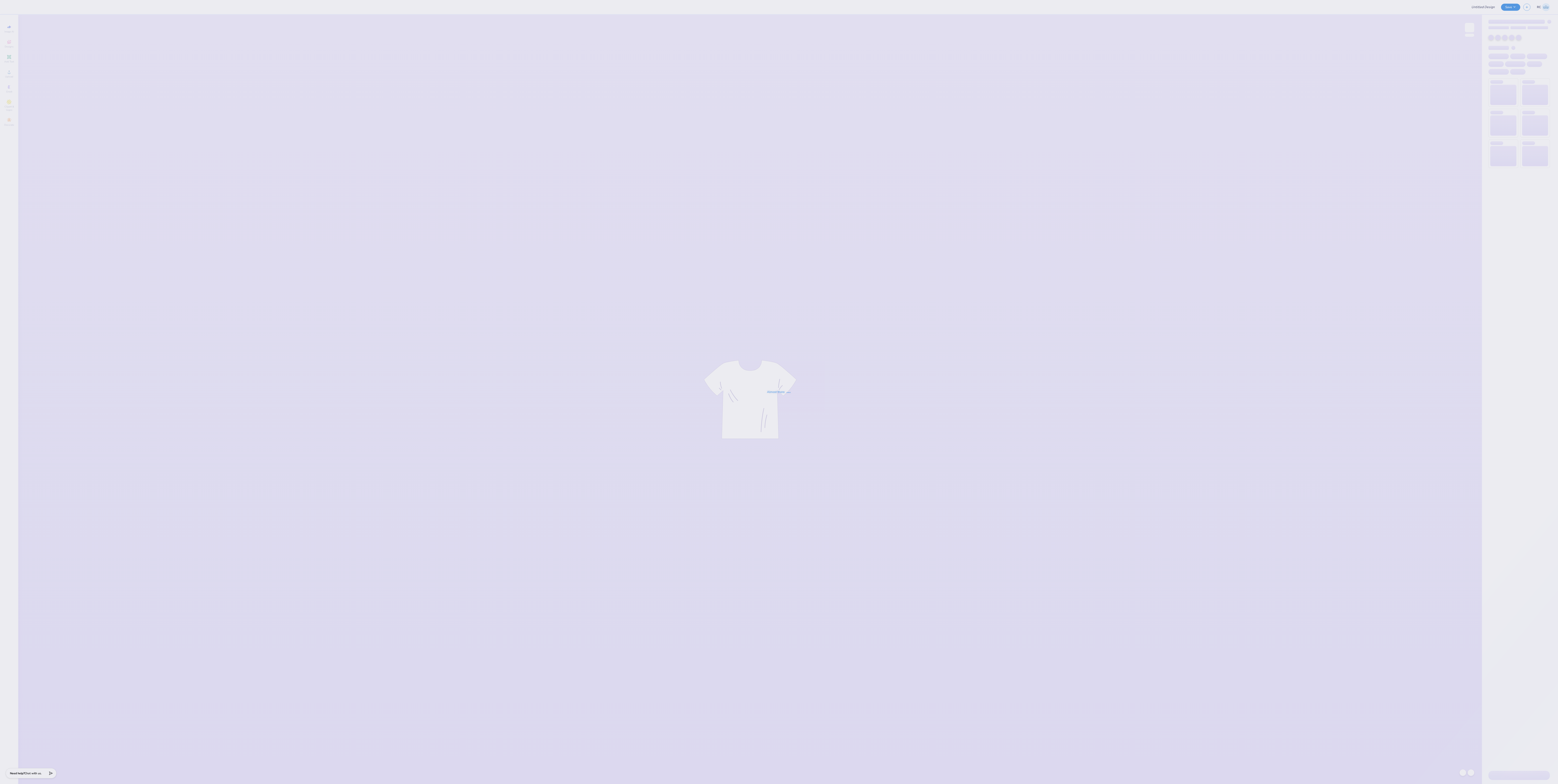
type input "DPhie UMIAMI philo tanks"
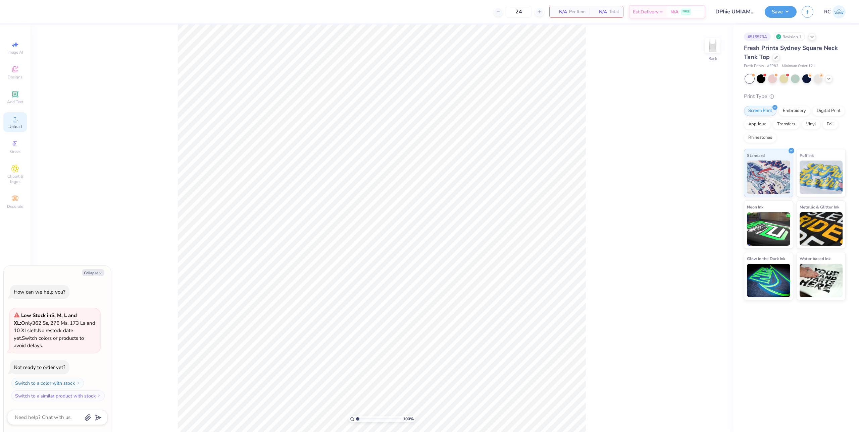
click at [16, 124] on span "Upload" at bounding box center [14, 126] width 13 height 5
click at [17, 124] on span "Upload" at bounding box center [14, 126] width 13 height 5
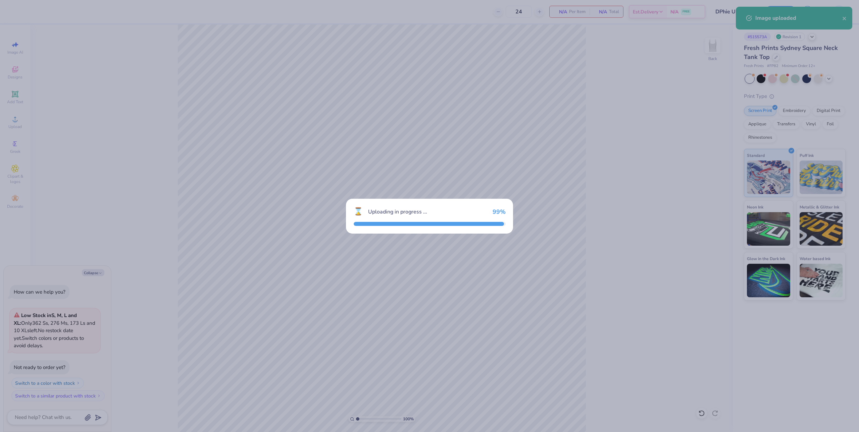
type textarea "x"
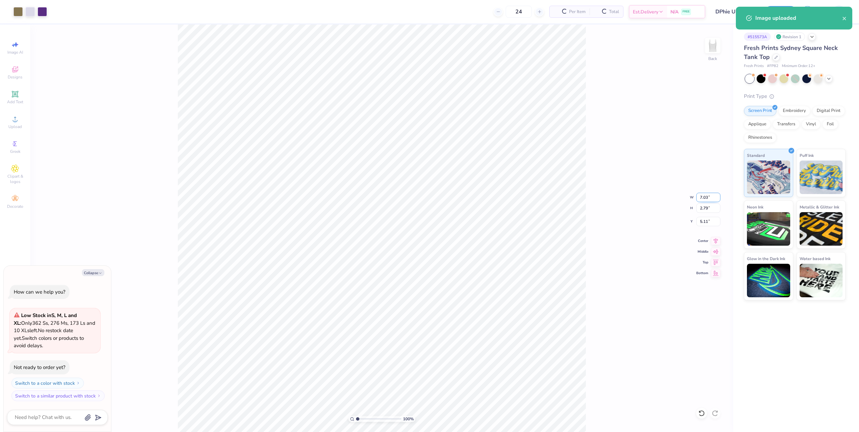
click at [700, 201] on input "7.03" at bounding box center [708, 197] width 24 height 9
type input "7"
type textarea "x"
type input "7.00"
type input "2.78"
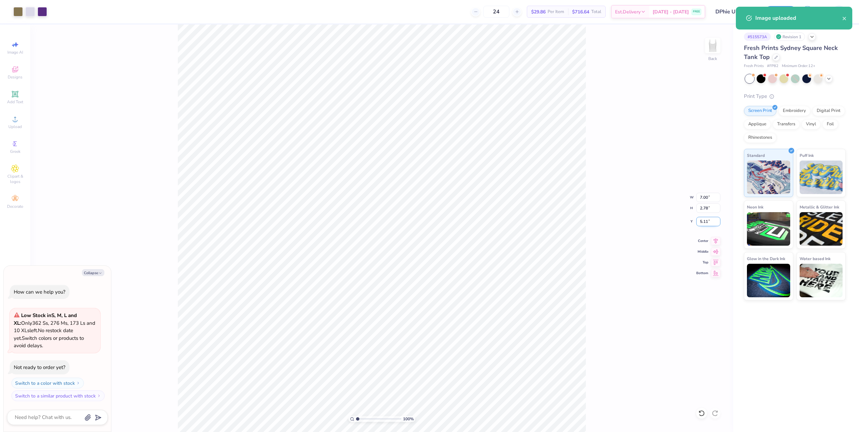
click at [699, 221] on input "5.11" at bounding box center [708, 221] width 24 height 9
type input "2"
type textarea "x"
type input "2.00"
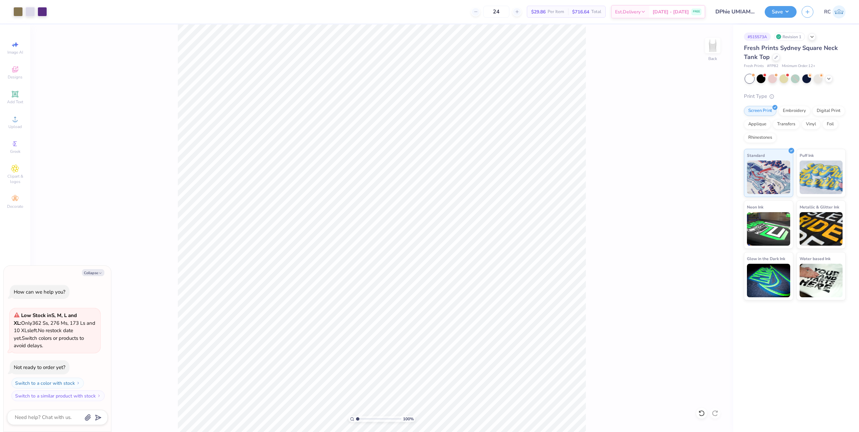
type textarea "x"
type input "6.69225330157204"
type textarea "x"
type input "6.69225330157204"
type textarea "x"
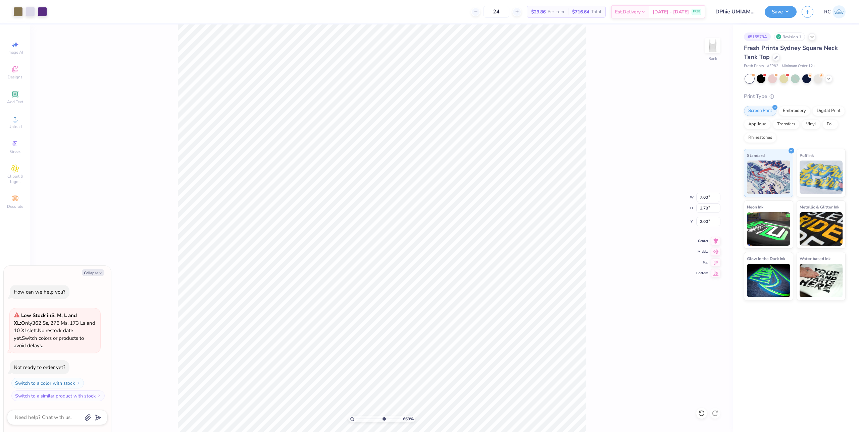
type input "6.69225330157204"
type textarea "x"
type input "1.35006143669128"
type textarea "x"
type input "1.35006143669128"
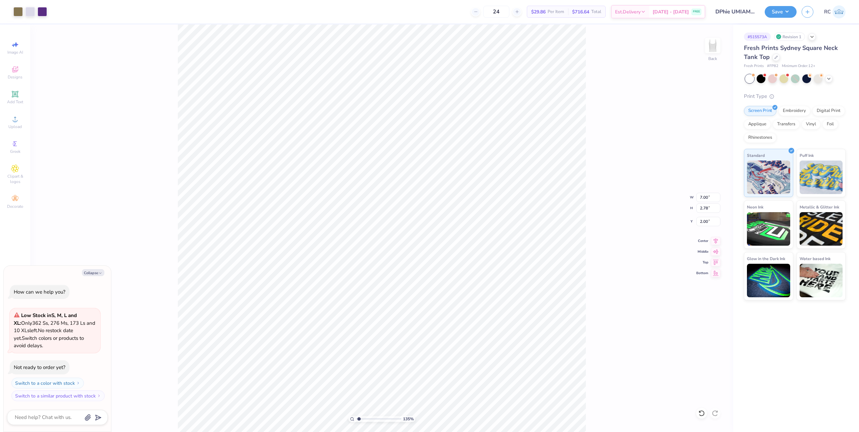
type textarea "x"
click at [16, 122] on circle at bounding box center [15, 121] width 4 height 4
type input "1.35006143669128"
type textarea "x"
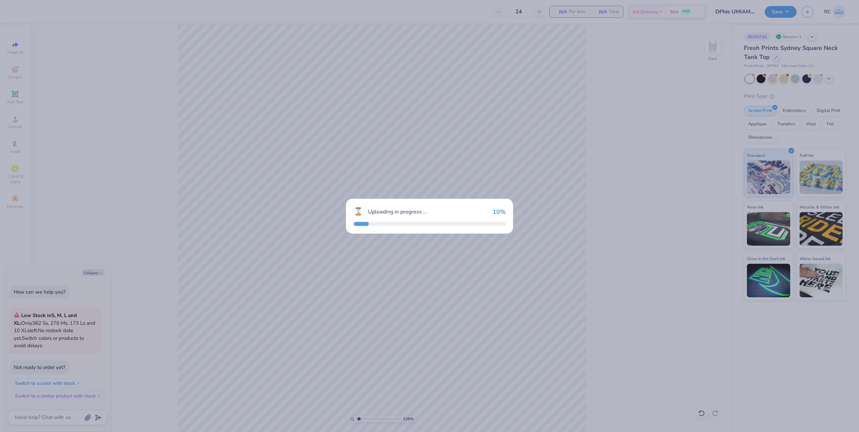
type input "1.35006143669128"
type textarea "x"
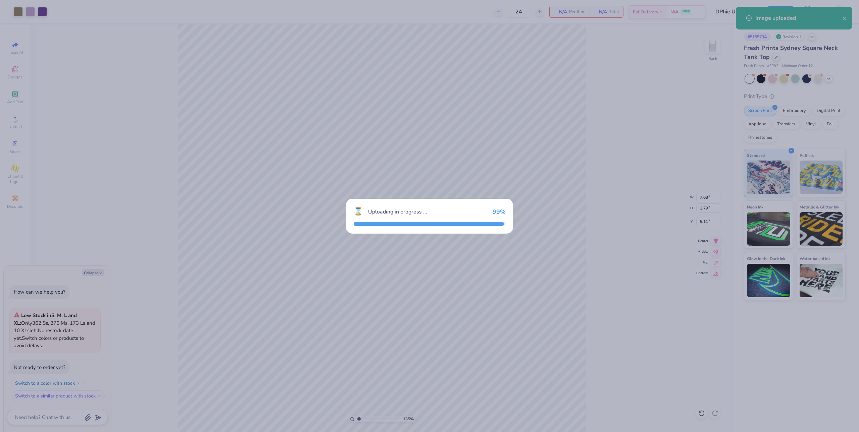
type input "1.35006143669128"
type textarea "x"
type input "1.35006143669128"
type textarea "x"
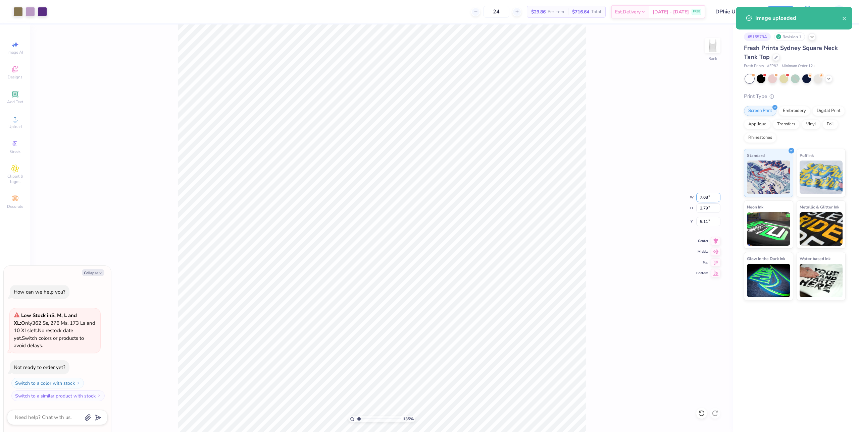
click at [710, 195] on input "7.03" at bounding box center [708, 197] width 24 height 9
type input "2"
type input "1.35006143669128"
type textarea "x"
type input "1.35006143669128"
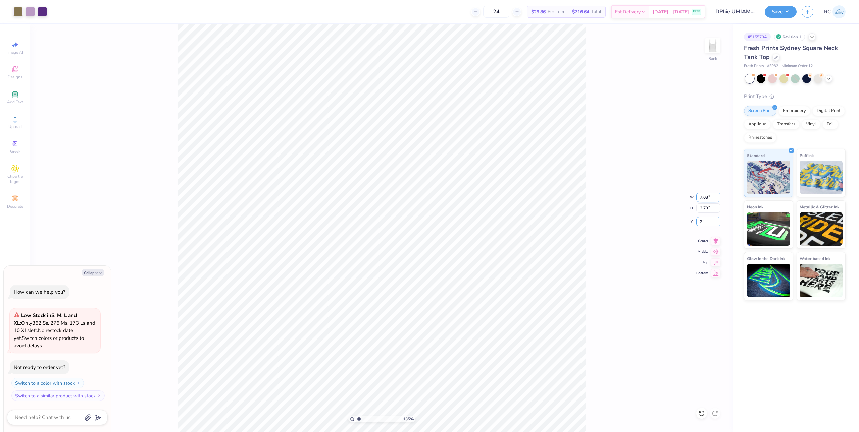
type textarea "x"
type input "2.00"
type input "1.35006143669128"
type textarea "x"
type input "1.35006143669128"
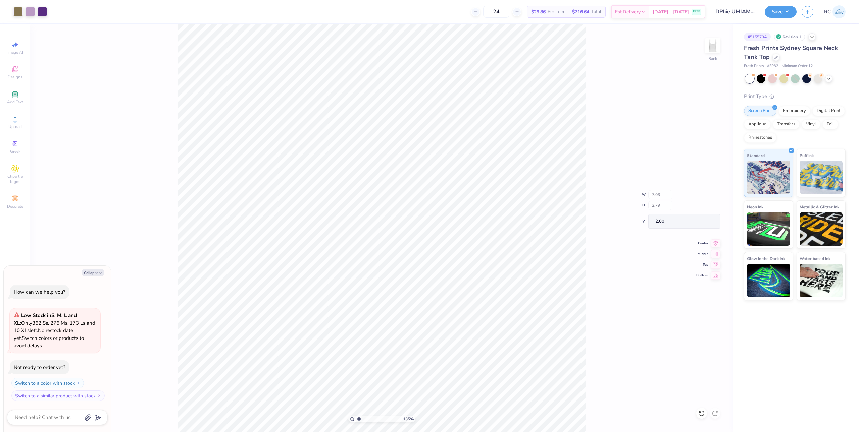
type textarea "x"
type input "1.35006143669128"
type textarea "x"
click at [712, 199] on input "7.03" at bounding box center [708, 197] width 24 height 9
type input "7"
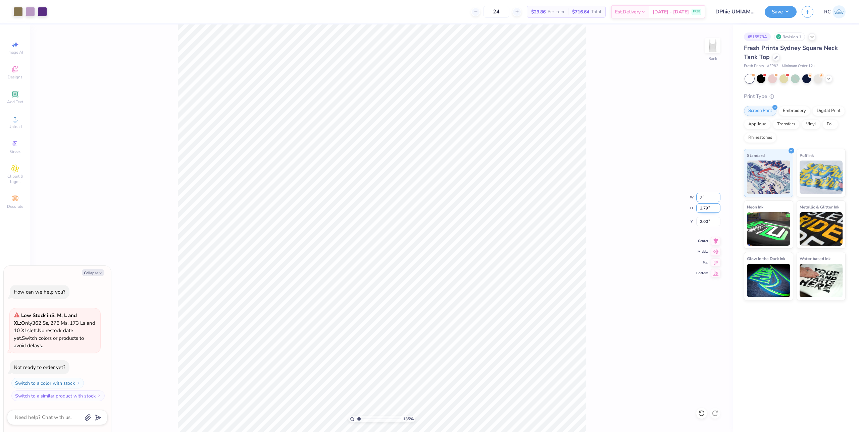
type input "1.35006143669128"
type textarea "x"
type input "7.00"
type input "2.78"
click at [709, 222] on input "2.01" at bounding box center [708, 221] width 24 height 9
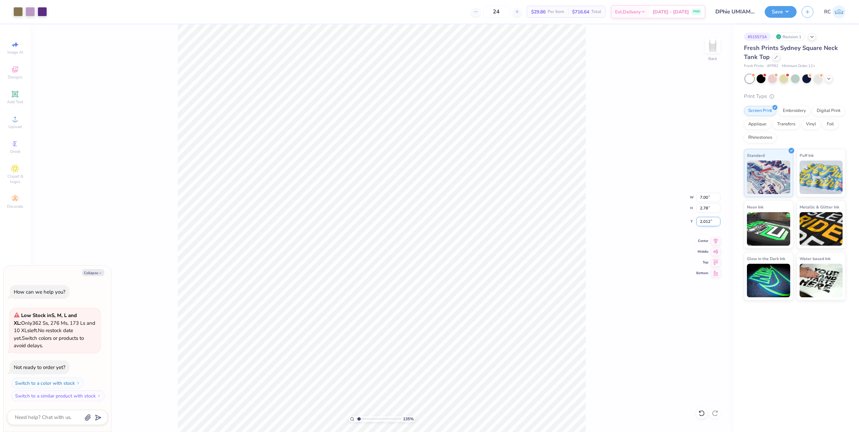
type input "2.012"
type input "1.35006143669128"
type textarea "x"
click at [707, 223] on input "2.01" at bounding box center [708, 221] width 24 height 9
type input "2"
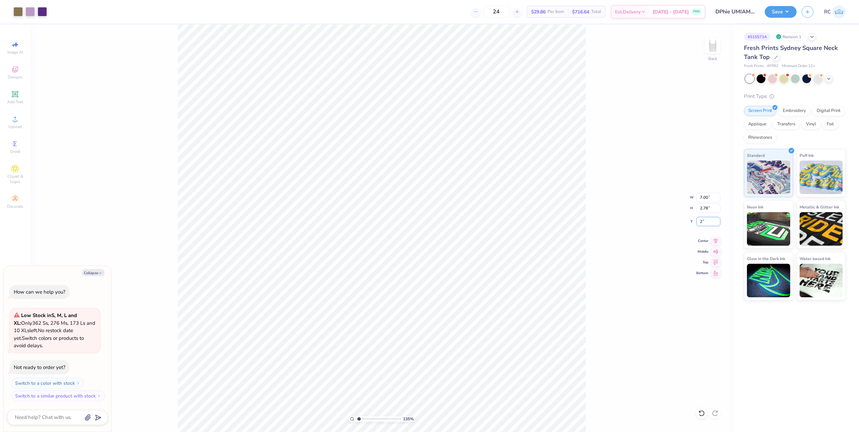
type input "1.35006143669128"
type textarea "x"
type input "2.00"
type input "1.35006143669128"
type textarea "x"
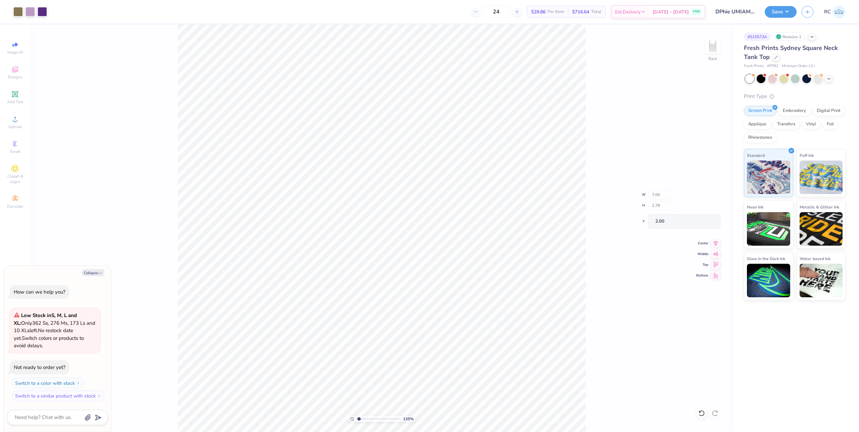
type input "1.35006143669128"
type textarea "x"
type input "1.35006143669128"
type textarea "x"
type input "1.35006143669128"
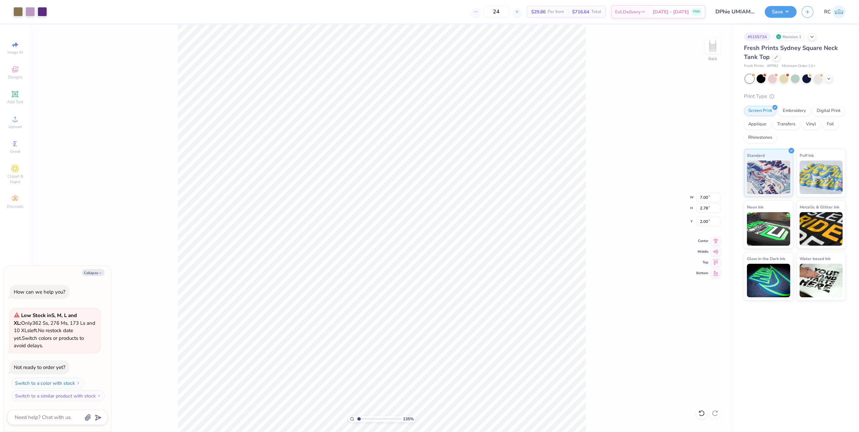
type textarea "x"
type input "1.35006143669128"
type textarea "x"
type input "1.35006143669128"
type textarea "x"
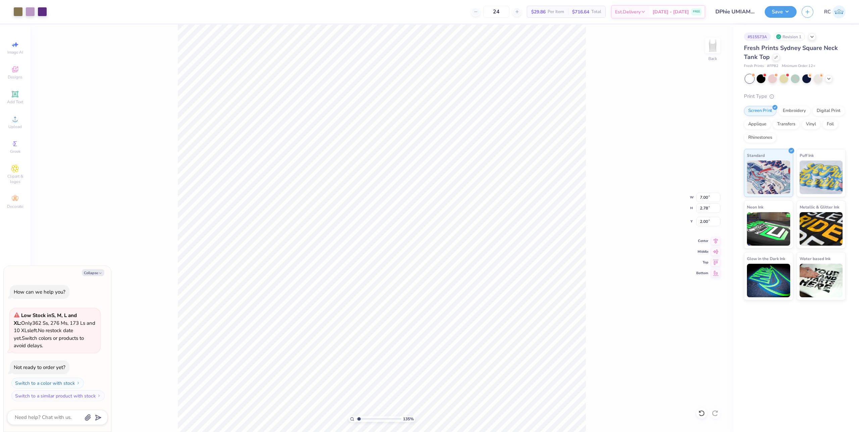
type input "1.35006143669128"
type textarea "x"
type input "1.35006143669128"
type textarea "x"
type input "1.35006143669128"
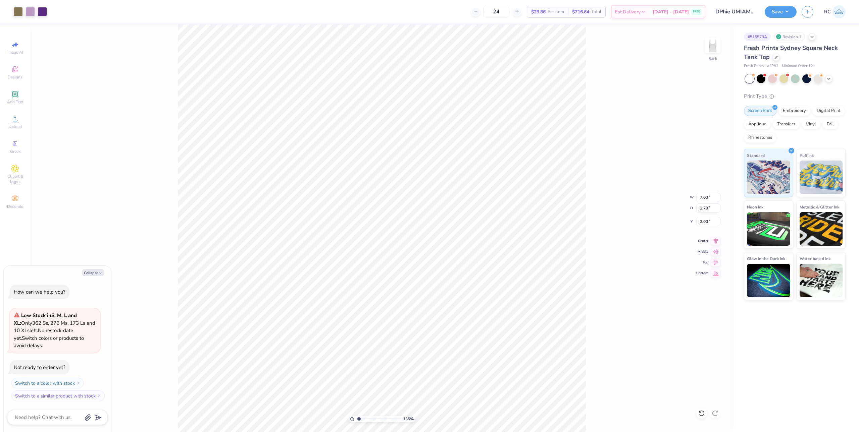
type textarea "x"
type input "1.35006143669128"
type textarea "x"
type input "1.35006143669128"
type textarea "x"
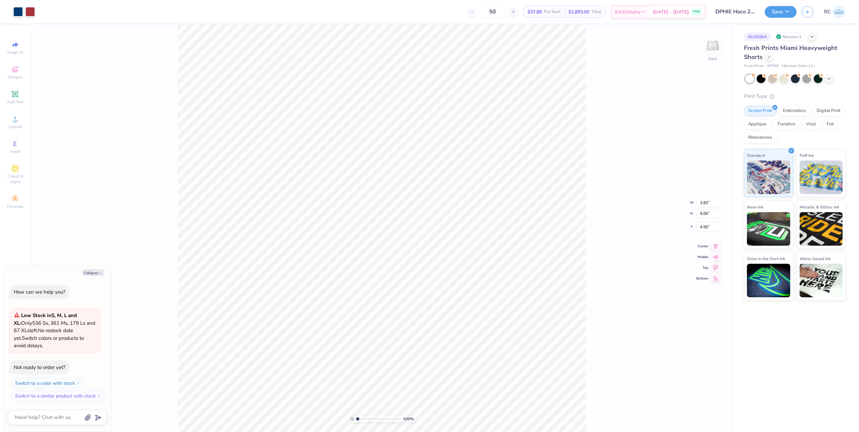
click at [617, 298] on div "100 % Back W 3.83 3.83 " H 5.00 5.00 " Y 4.50 4.50 " Center Middle Top Bottom" at bounding box center [381, 228] width 703 height 408
click at [632, 330] on div "100 % Back W 3.83 3.83 " H 5.00 5.00 " Y 4.50 4.50 " Center Middle Top Bottom" at bounding box center [381, 228] width 703 height 408
click at [600, 216] on div "100 % Back W 3.83 3.83 " H 5.00 5.00 " Y 4.50 4.50 " Center Middle Top Bottom" at bounding box center [381, 228] width 703 height 408
type textarea "x"
click at [619, 322] on div "100 % Back" at bounding box center [381, 228] width 703 height 408
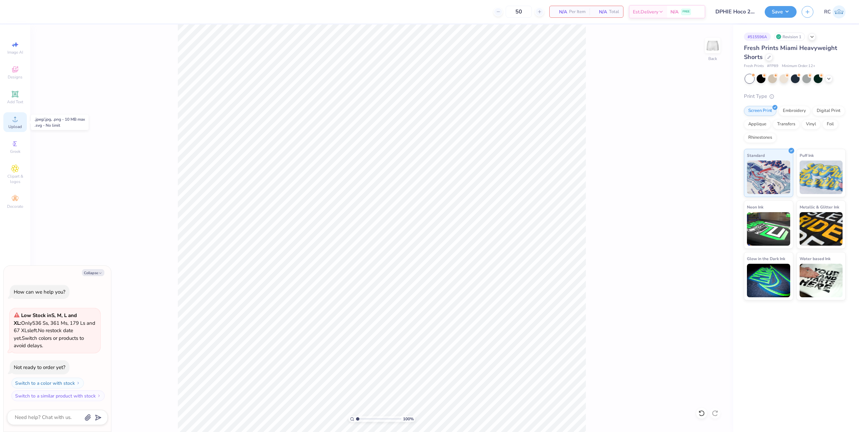
click at [22, 123] on div "Upload" at bounding box center [14, 122] width 23 height 20
click at [22, 120] on div "Upload" at bounding box center [14, 122] width 23 height 20
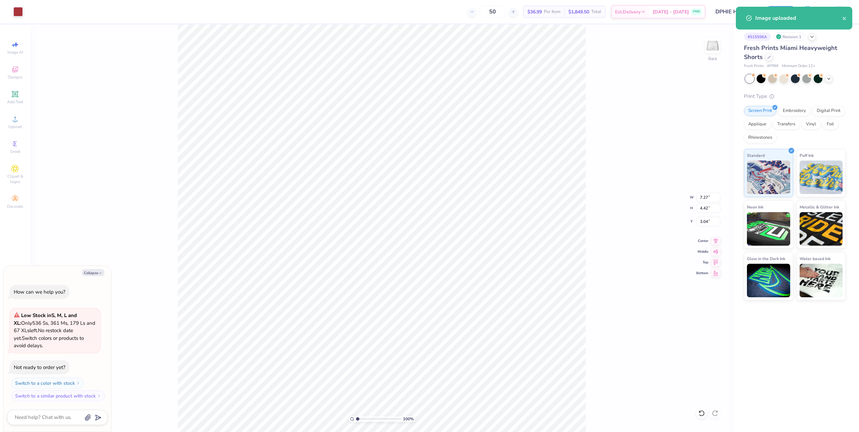
type textarea "x"
click at [715, 197] on input "7.26" at bounding box center [708, 197] width 24 height 9
type input "6"
type textarea "x"
type input "6.00"
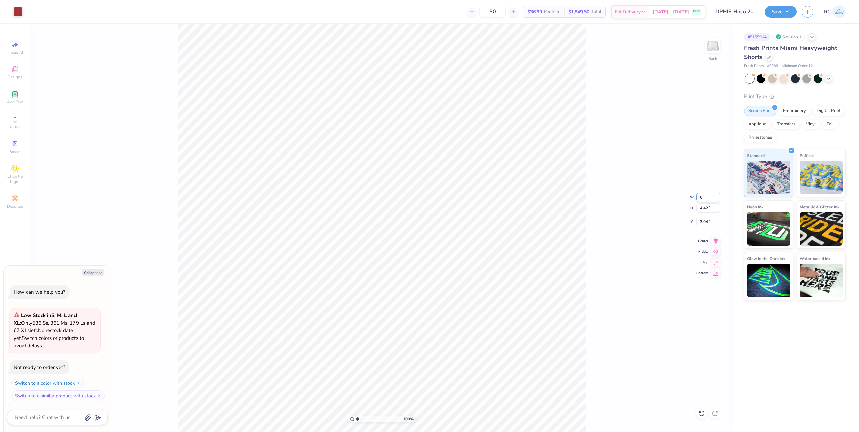
type input "3.65"
type input "3.42"
type textarea "x"
type input "4.98"
type textarea "x"
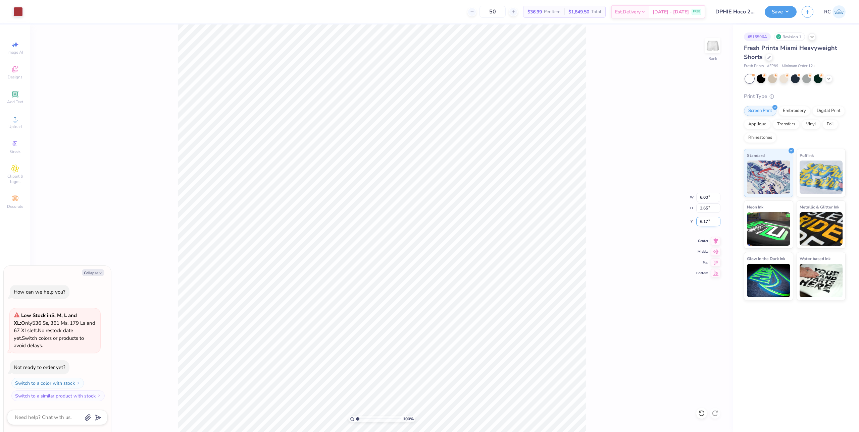
click at [710, 221] on input "6.17" at bounding box center [708, 221] width 24 height 9
type input "6"
type textarea "x"
type input "6.00"
click at [624, 297] on div "100 % Back W 6.00 6.00 " H 3.65 3.65 " Y 6.00 6.00 " Center Middle Top Bottom" at bounding box center [381, 228] width 703 height 408
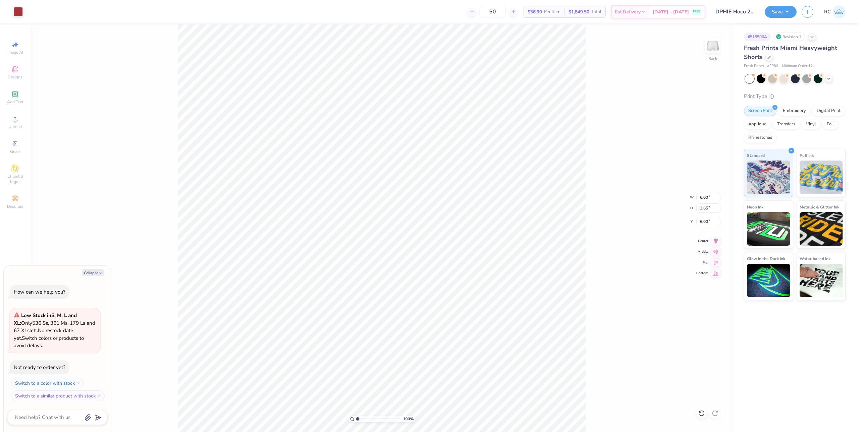
click at [627, 329] on div "100 % Back W 6.00 6.00 " H 3.65 3.65 " Y 6.00 6.00 " Center Middle Top Bottom" at bounding box center [381, 228] width 703 height 408
click at [587, 254] on div "100 % Back W 6.00 6.00 " H 3.65 3.65 " Y 6.00 6.00 " Center Middle Top Bottom" at bounding box center [381, 228] width 703 height 408
click at [15, 123] on div "Upload" at bounding box center [14, 122] width 23 height 20
type textarea "x"
click at [707, 197] on input "7.27" at bounding box center [708, 197] width 24 height 9
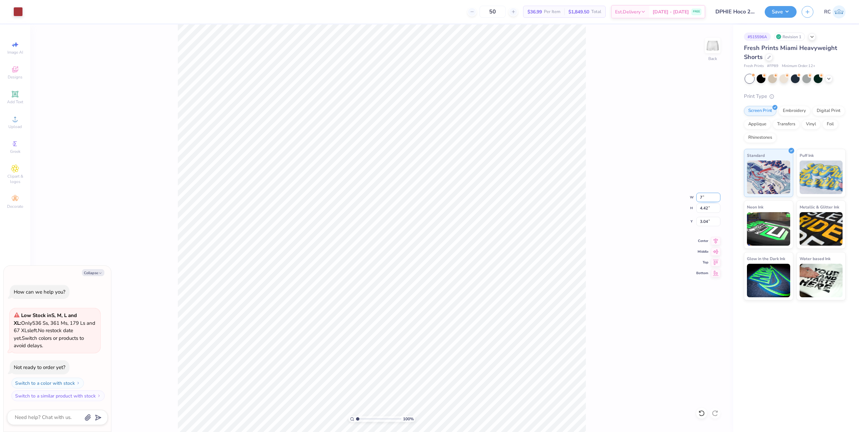
type input "7"
type textarea "x"
type input "7.00"
type input "4.26"
click at [713, 222] on input "3.12" at bounding box center [708, 221] width 24 height 9
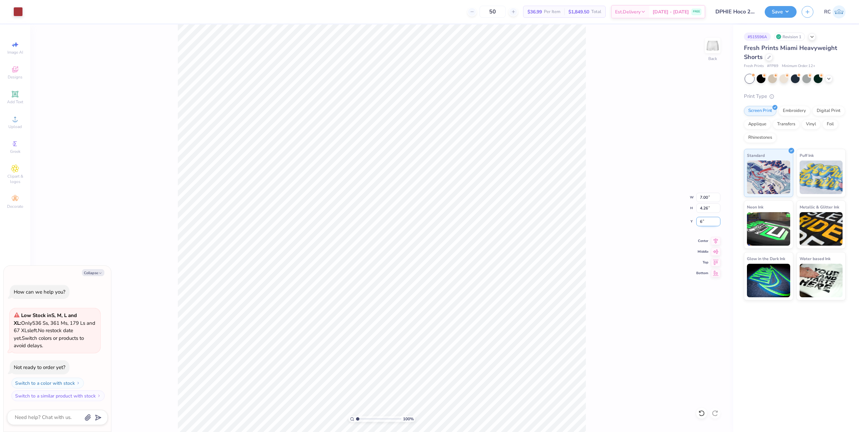
type input "6"
type textarea "x"
type input "5.74"
type textarea "x"
click at [710, 197] on input "7.00" at bounding box center [708, 197] width 24 height 9
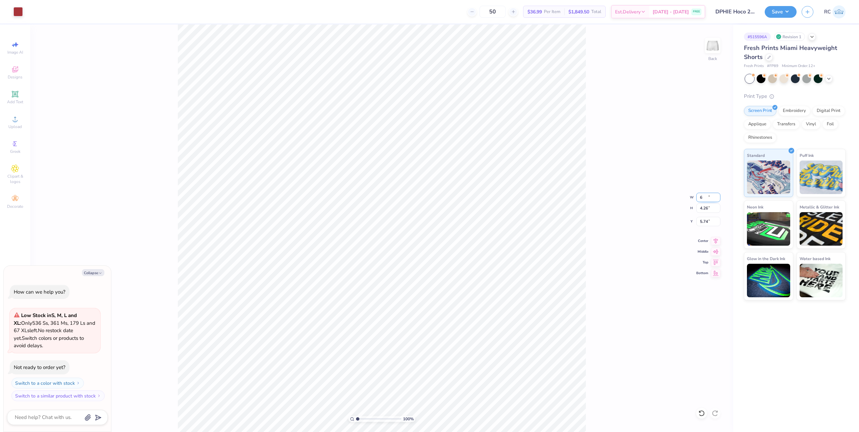
type input "6"
type textarea "x"
type input "6.00"
type input "3.65"
click at [709, 222] on input "6.04" at bounding box center [708, 221] width 24 height 9
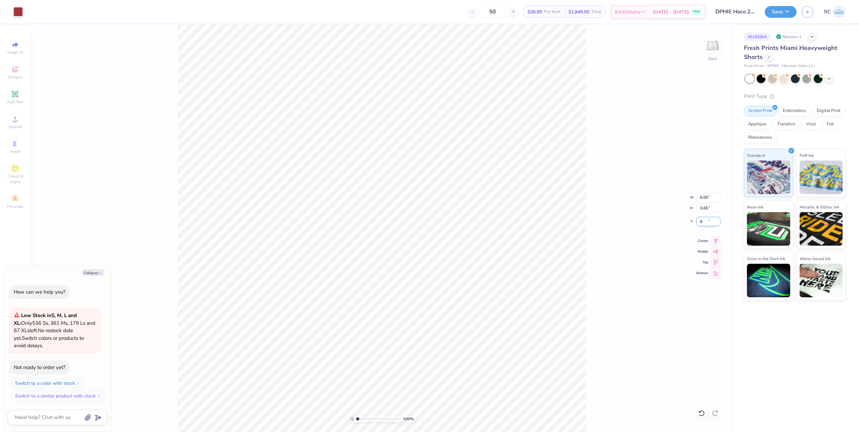
type input "6"
type textarea "x"
type input "6.00"
click at [793, 12] on button "Save" at bounding box center [780, 11] width 32 height 12
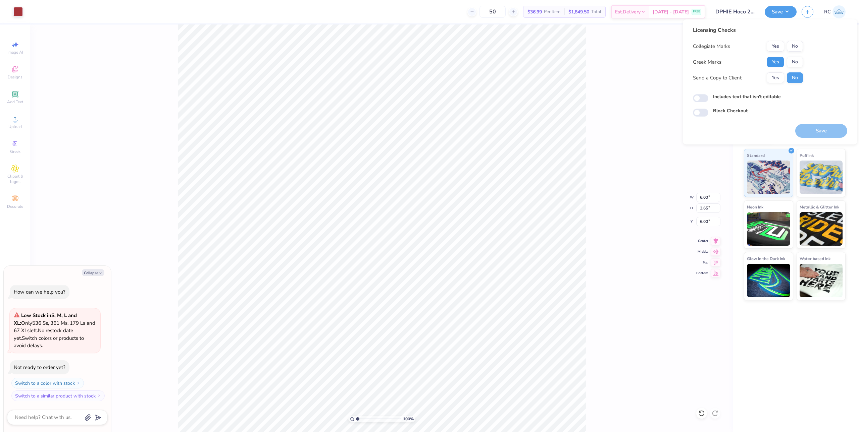
click at [769, 62] on button "Yes" at bounding box center [774, 62] width 17 height 11
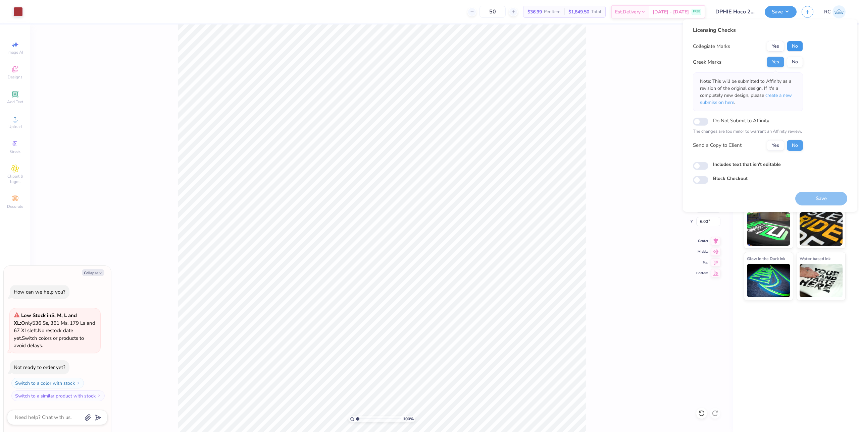
click at [795, 49] on button "No" at bounding box center [795, 46] width 16 height 11
click at [781, 146] on button "Yes" at bounding box center [774, 145] width 17 height 11
type textarea "x"
click at [703, 163] on input "Includes text that isn't editable" at bounding box center [700, 166] width 15 height 8
checkbox input "true"
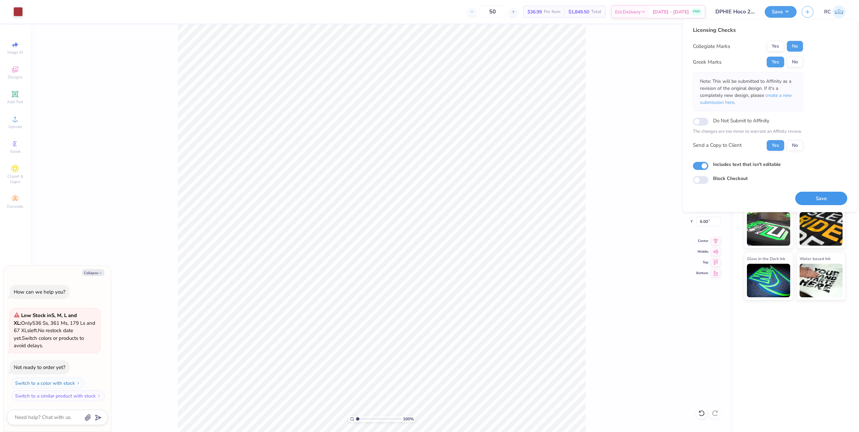
click at [818, 194] on button "Save" at bounding box center [821, 199] width 52 height 14
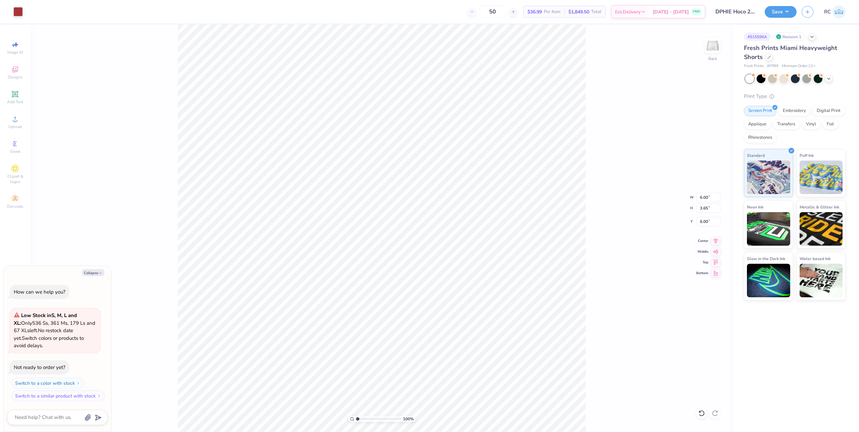
type textarea "x"
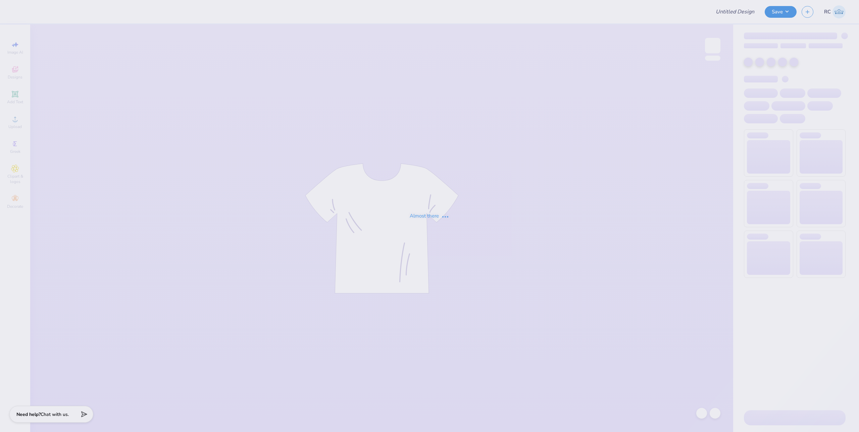
type input "B BALL TANK"
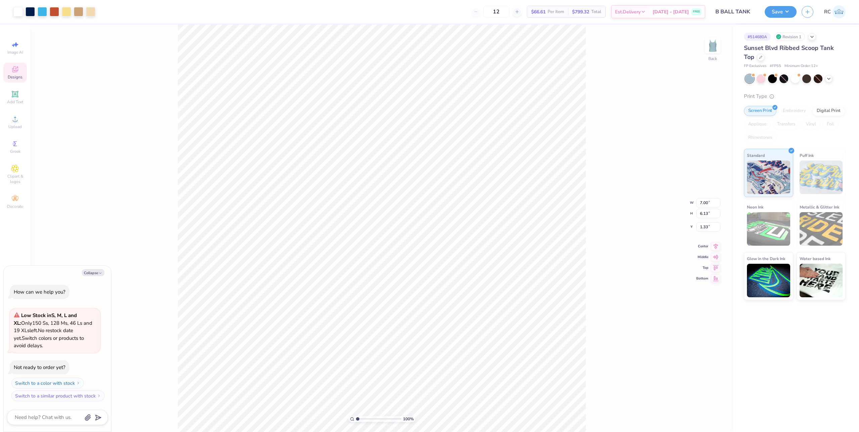
type textarea "x"
type input "5.47860533190648"
type textarea "x"
type input "8.17475462077441"
type textarea "x"
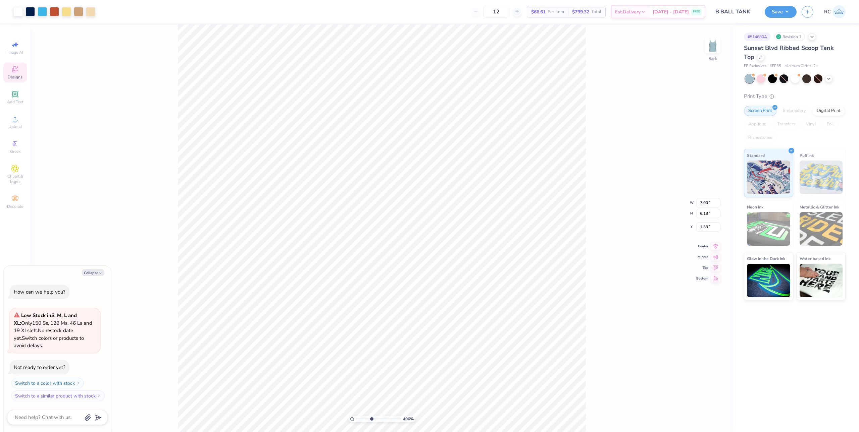
type input "4.05804149575103"
type textarea "x"
type input "2.22643191709162"
type textarea "x"
type input "1.64913377760655"
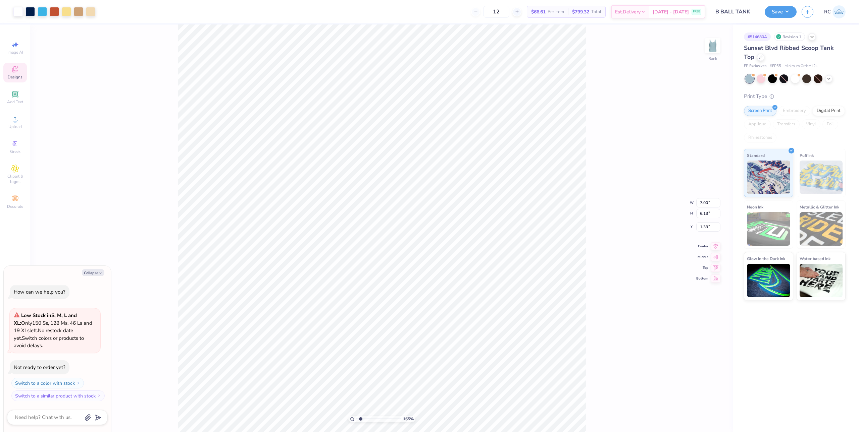
type textarea "x"
type input "1.64913377760655"
type textarea "x"
click at [488, 288] on li "Download vector" at bounding box center [484, 284] width 53 height 13
click at [648, 276] on div "165 % Back W 7.00 7.00 " H 6.13 6.13 " Y 1.33 1.33 " Center Middle Top Bottom" at bounding box center [381, 228] width 703 height 408
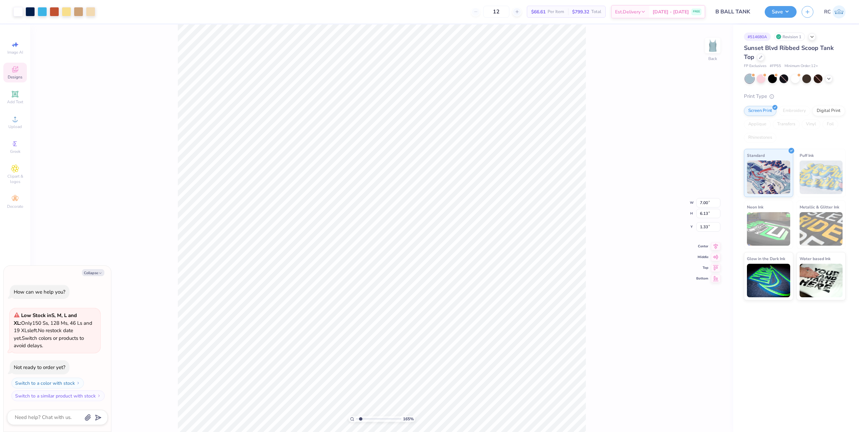
type input "1.64913377760655"
type textarea "x"
click at [639, 277] on div "165 % Back" at bounding box center [381, 228] width 703 height 408
type input "1.64913377760655"
type textarea "x"
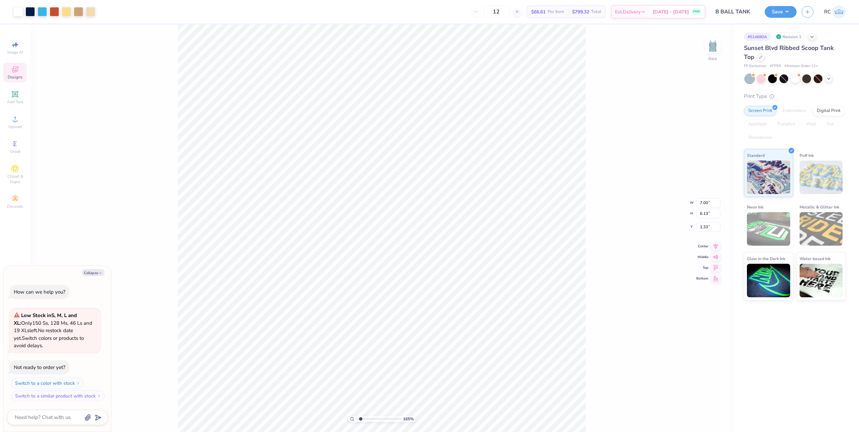
click at [640, 281] on div "165 % Back W 7.00 7.00 " H 6.13 6.13 " Y 1.33 1.33 " Center Middle Top Bottom" at bounding box center [381, 228] width 703 height 408
type input "1.64913377760655"
type textarea "x"
type input "1.64913377760655"
type textarea "x"
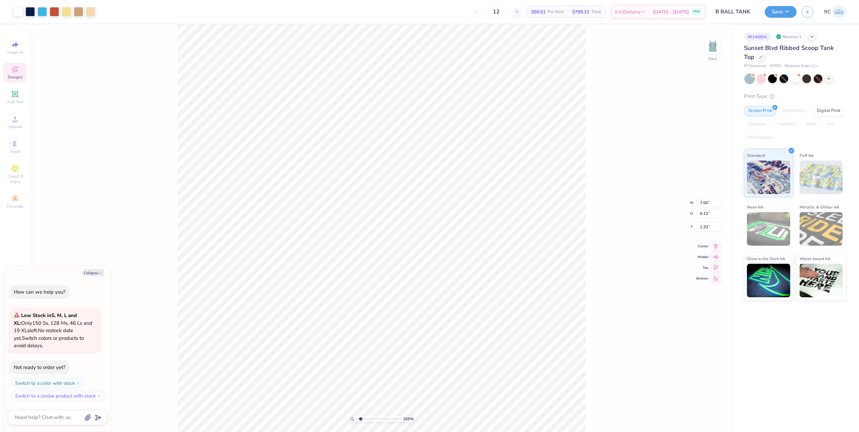
click at [628, 364] on div "165 % Back W 7.00 7.00 " H 6.13 6.13 " Y 1.33 1.33 " Center Middle Top Bottom" at bounding box center [381, 228] width 703 height 408
type input "2.22643191709162"
type textarea "x"
type input "3.00581987268404"
type textarea "x"
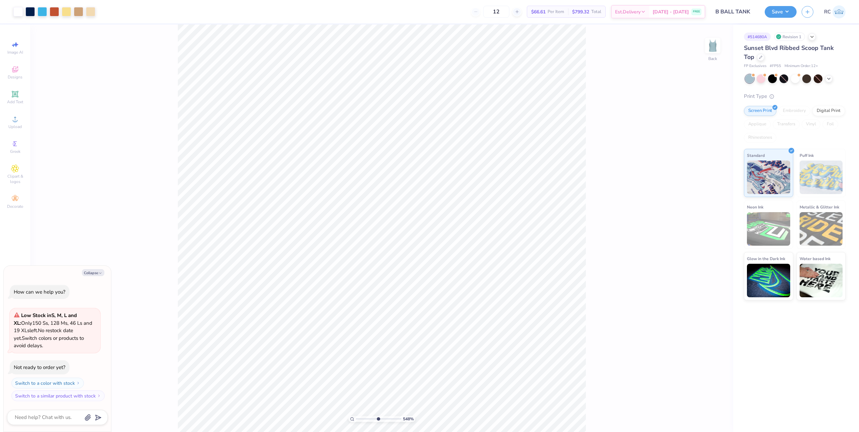
type input "5.47860533190648"
type textarea "x"
type input "5.47860533190648"
type textarea "x"
type input "5.47860533190648"
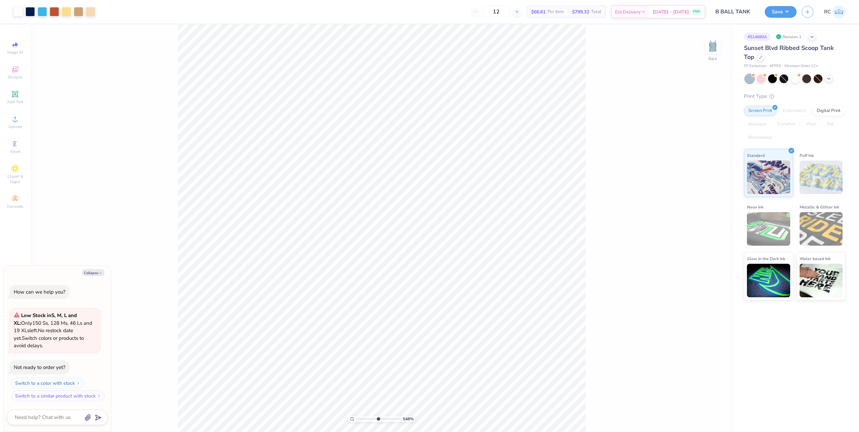
type textarea "x"
type input "5.47860533190648"
type textarea "x"
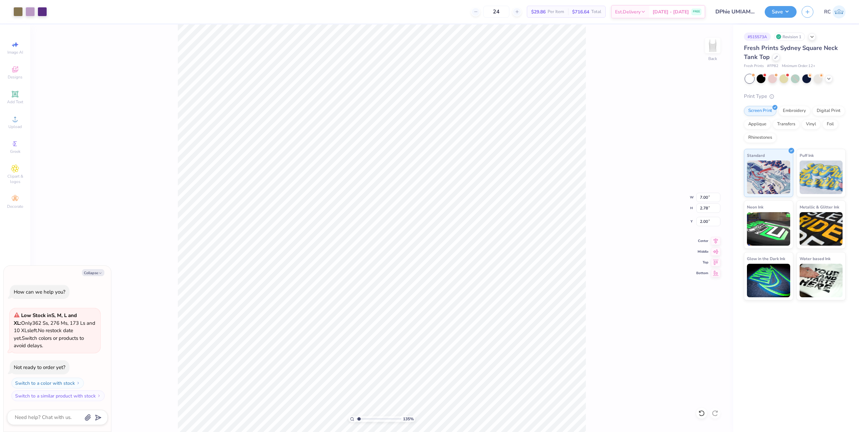
type input "1.35006143669128"
type textarea "x"
type input "1.35006143669128"
type textarea "x"
type input "1.35006143669128"
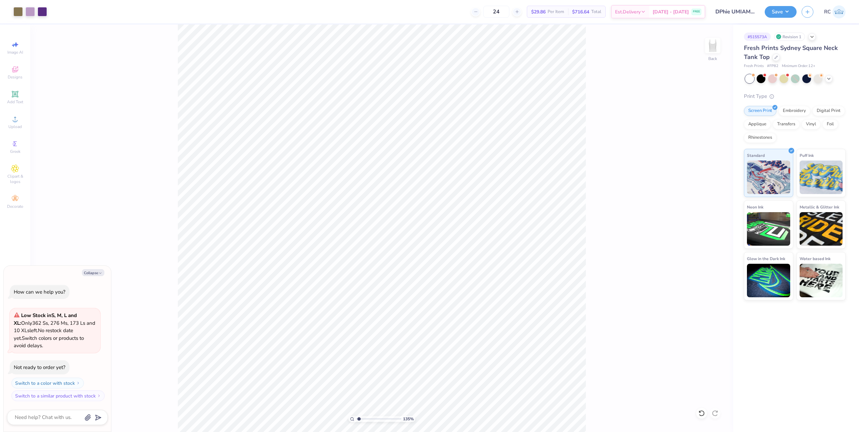
type textarea "x"
type input "1.35006143669128"
type textarea "x"
click at [16, 127] on span "Upload" at bounding box center [14, 126] width 13 height 5
type input "1.35006143669128"
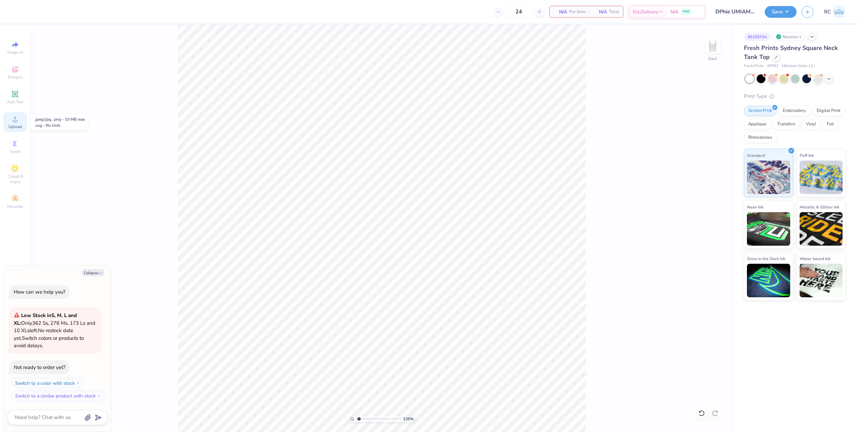
type textarea "x"
click at [13, 123] on div "Upload" at bounding box center [14, 122] width 23 height 20
type input "1.35006143669128"
type textarea "x"
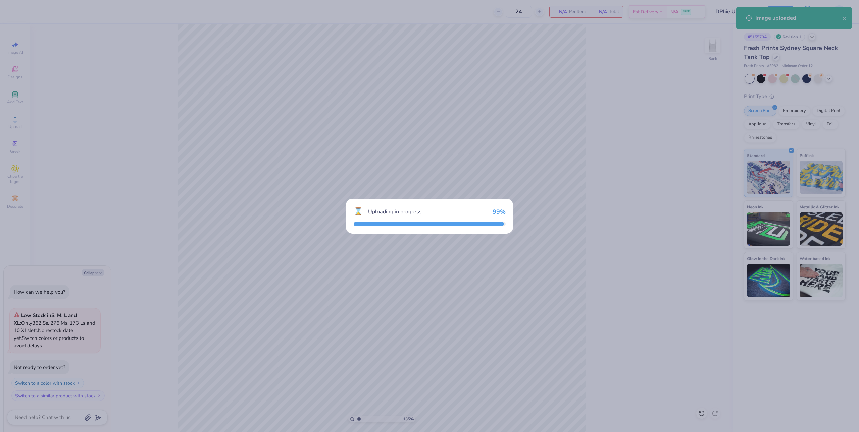
type input "1.35006143669128"
type textarea "x"
type input "1.35006143669128"
type textarea "x"
type input "1.35006143669128"
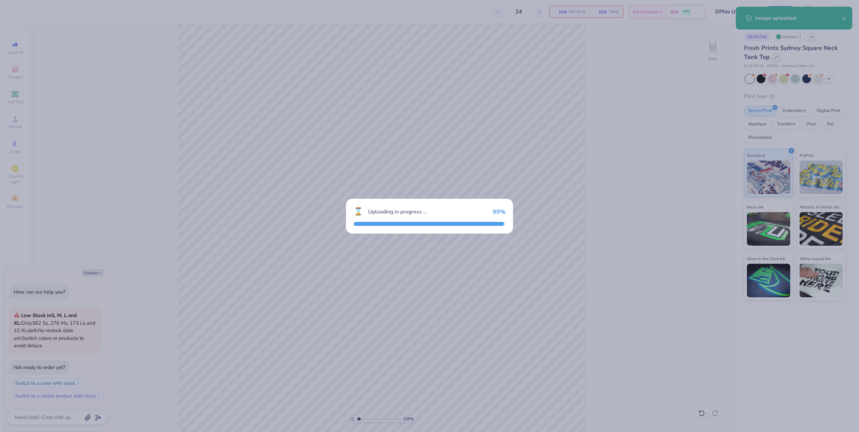
type textarea "x"
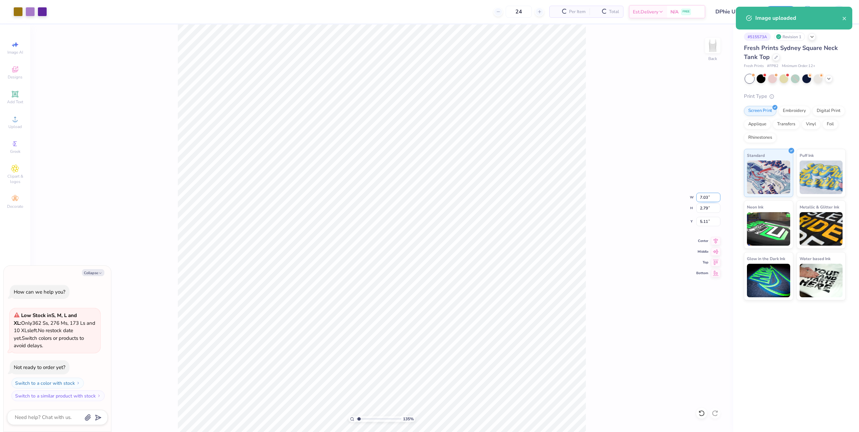
click at [702, 196] on input "7.03" at bounding box center [708, 197] width 24 height 9
type input "7"
type input "1.35006143669128"
type textarea "x"
type input "7.00"
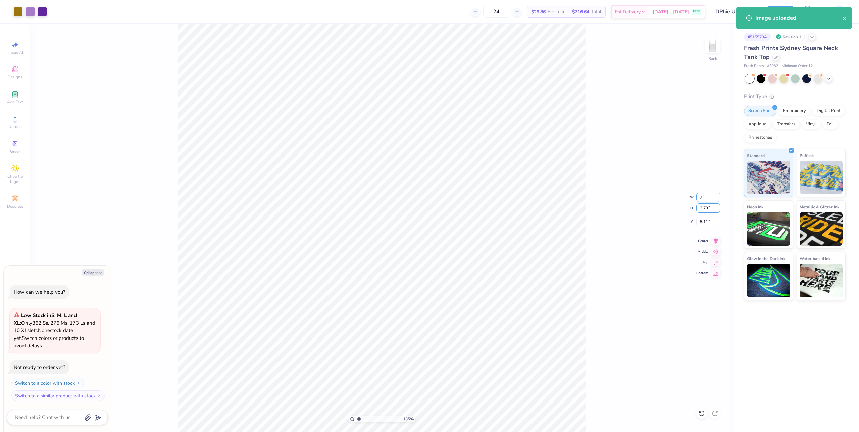
type input "2.78"
type input "2"
type input "1.35006143669128"
type textarea "x"
type input "2.00"
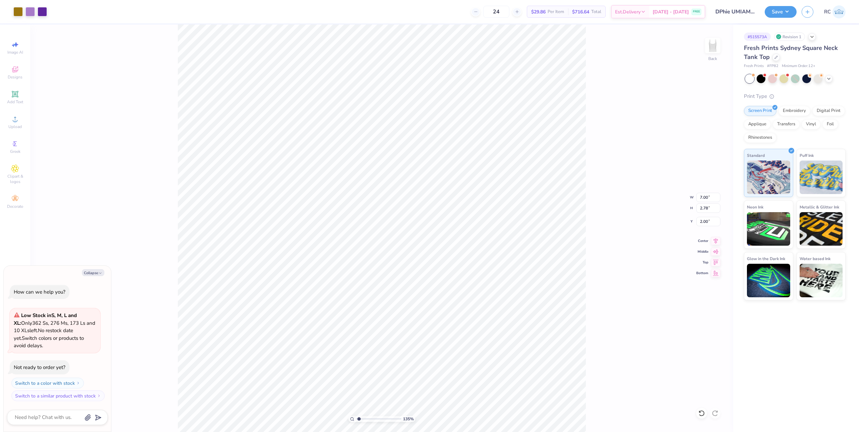
type input "1.35006143669128"
type textarea "x"
type input "1.35006143669128"
type textarea "x"
click at [782, 18] on div "Save RC" at bounding box center [811, 11] width 94 height 23
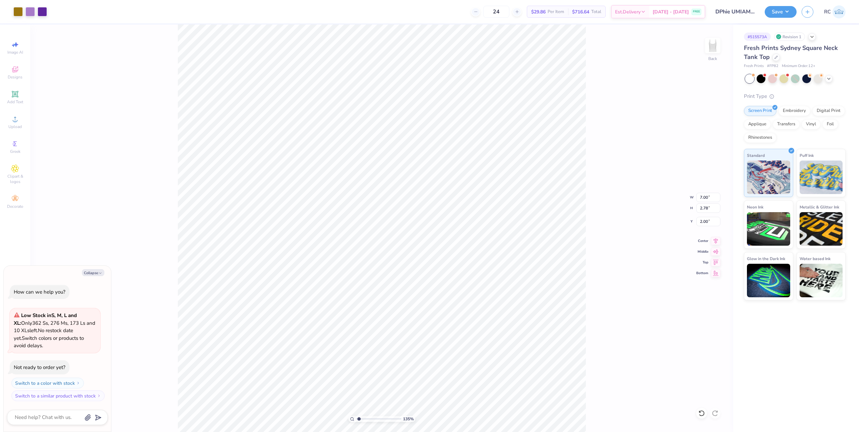
type input "1.35006143669128"
type textarea "x"
type input "1.35006143669128"
type textarea "x"
type input "1.35006143669128"
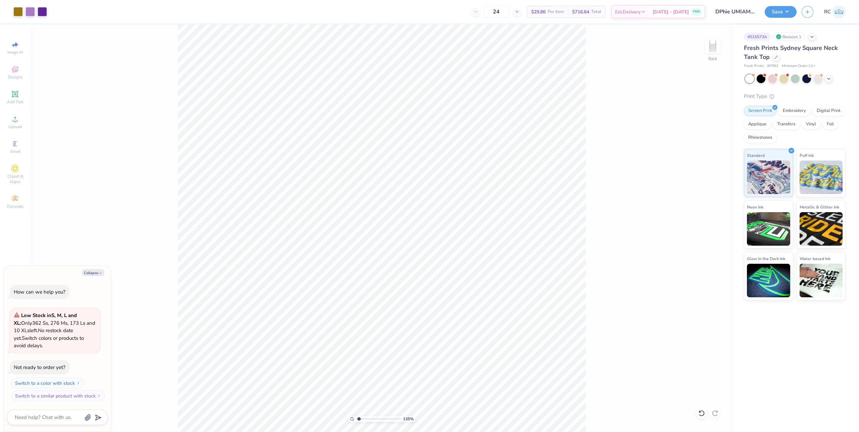
type textarea "x"
type input "1.35006143669128"
type textarea "x"
type input "1.35006143669128"
type textarea "x"
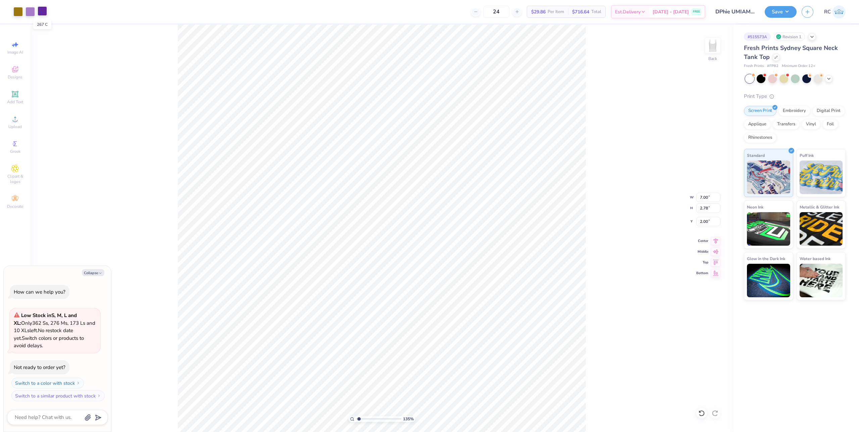
type input "1.35006143669128"
type textarea "x"
type input "1.35006143669128"
type textarea "x"
click at [787, 8] on button "Save" at bounding box center [780, 11] width 32 height 12
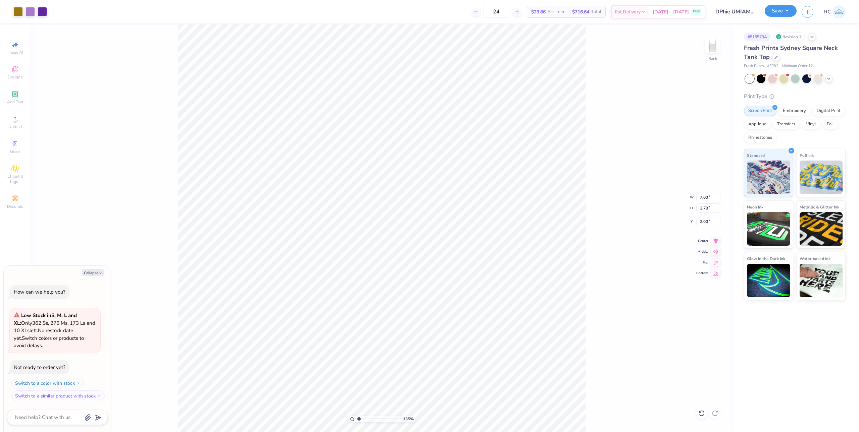
type input "1.35006143669128"
type textarea "x"
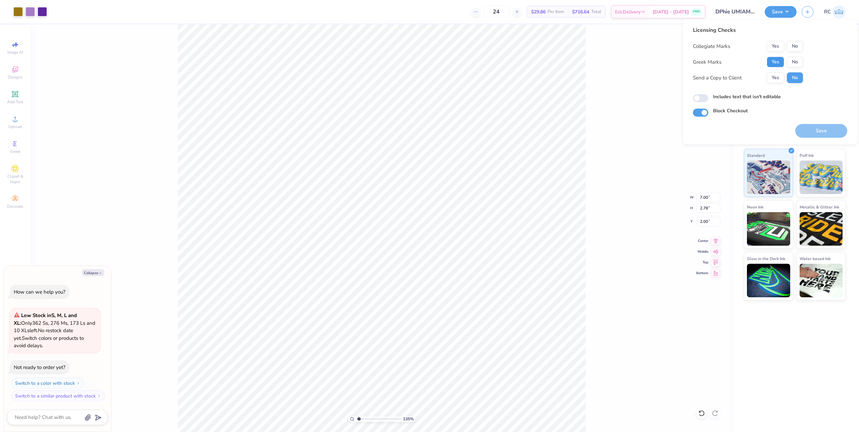
click at [772, 65] on button "Yes" at bounding box center [774, 62] width 17 height 11
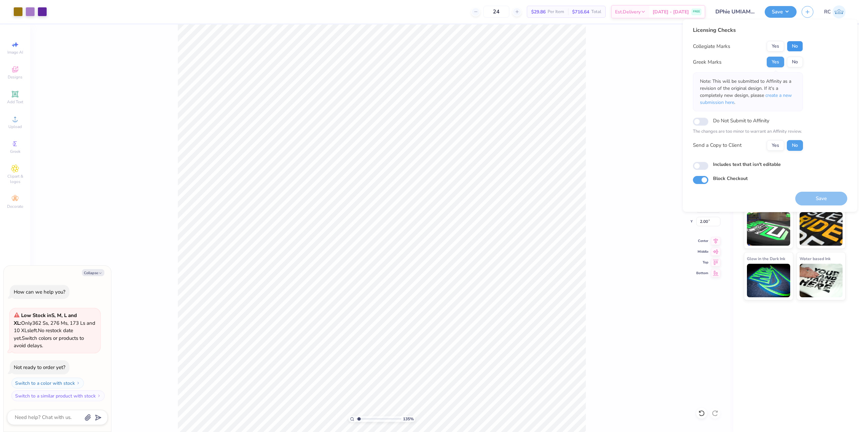
click at [798, 46] on button "No" at bounding box center [795, 46] width 16 height 11
type input "1.35006143669128"
type textarea "x"
click at [776, 147] on button "Yes" at bounding box center [774, 145] width 17 height 11
type input "1.35006143669128"
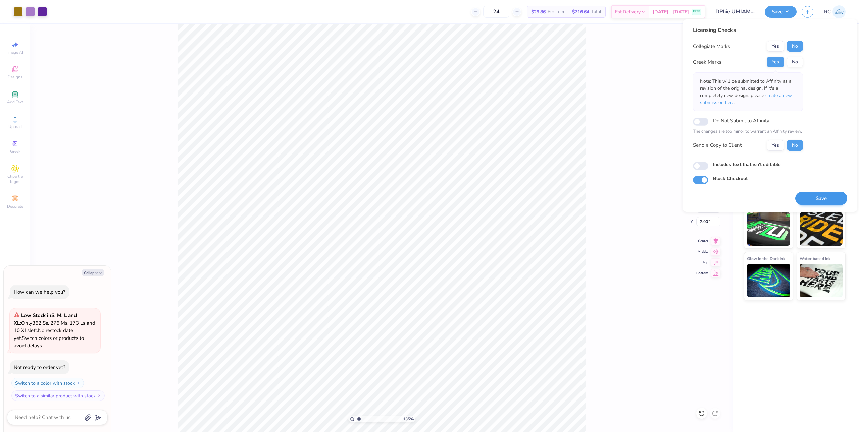
type textarea "x"
click at [704, 166] on input "Includes text that isn't editable" at bounding box center [700, 166] width 15 height 8
checkbox input "true"
type input "1.35006143669128"
type textarea "x"
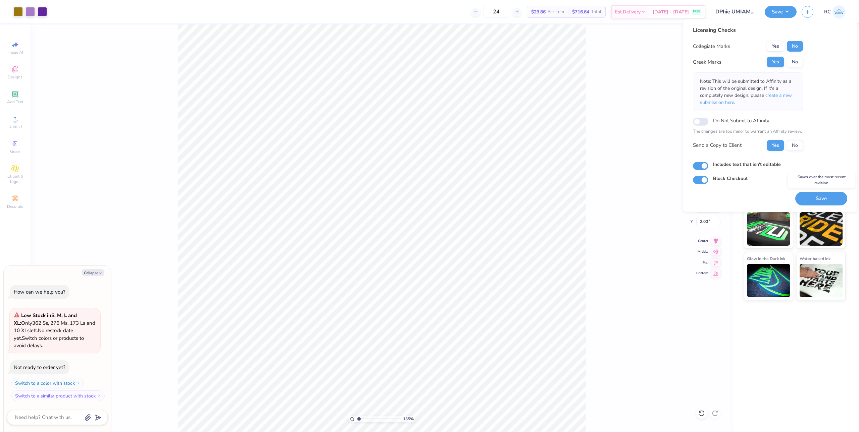
click at [827, 198] on button "Save" at bounding box center [821, 199] width 52 height 14
type input "1.35006143669128"
type textarea "x"
type input "1.35006143669128"
type textarea "x"
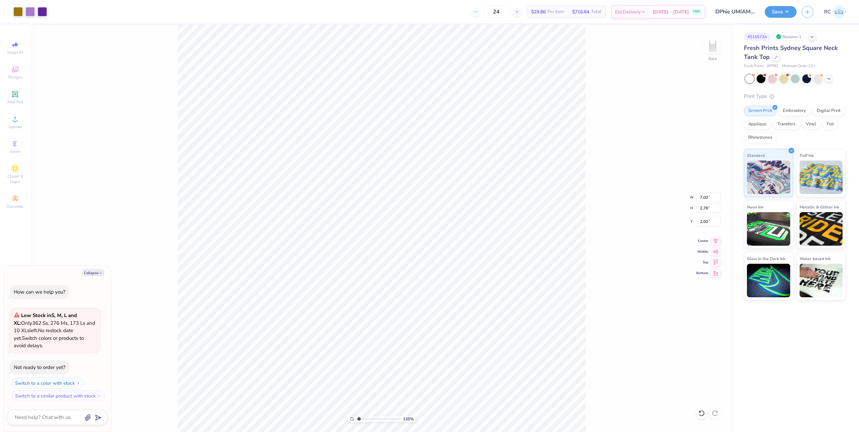
type input "1.35006143669128"
type textarea "x"
